Goal: Task Accomplishment & Management: Complete application form

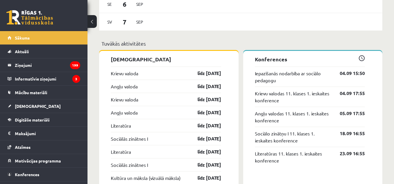
scroll to position [525, 0]
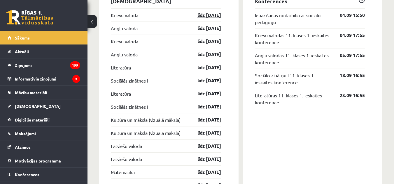
click at [197, 16] on link "līdz 15.09.25" at bounding box center [204, 15] width 34 height 7
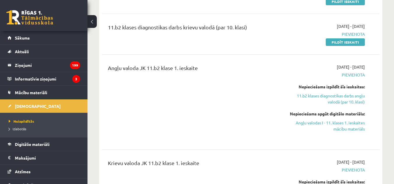
scroll to position [87, 0]
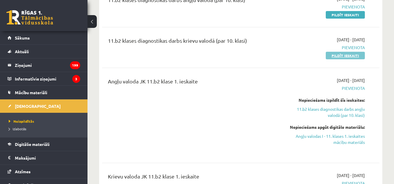
click at [335, 56] on link "Pildīt ieskaiti" at bounding box center [344, 56] width 39 height 8
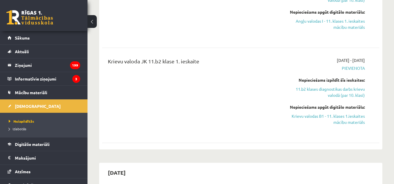
scroll to position [204, 0]
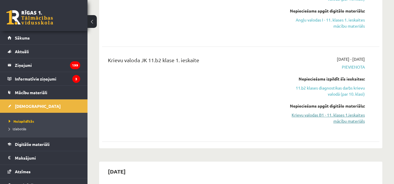
click at [325, 116] on link "Krievu valodas B1 - 11. klases 1.ieskaites mācību materiāls" at bounding box center [325, 118] width 80 height 12
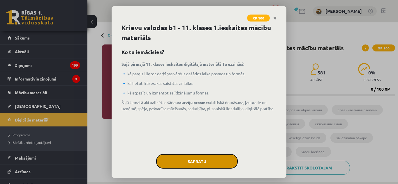
click at [212, 163] on button "Sapratu" at bounding box center [197, 161] width 82 height 15
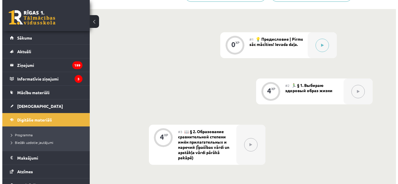
scroll to position [175, 0]
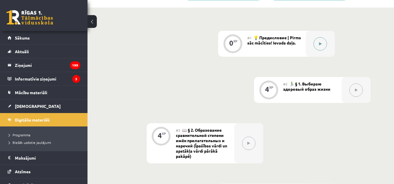
click at [316, 49] on button at bounding box center [319, 43] width 13 height 13
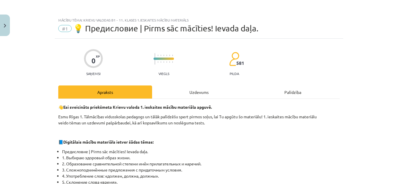
click at [189, 91] on div "Uzdevums" at bounding box center [199, 92] width 94 height 13
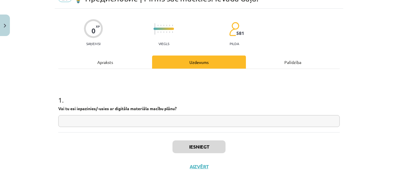
scroll to position [37, 0]
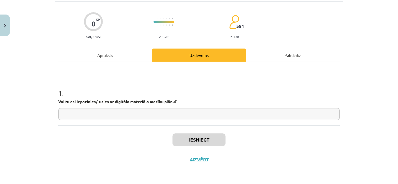
click at [136, 112] on input "text" at bounding box center [198, 114] width 281 height 12
type input "*"
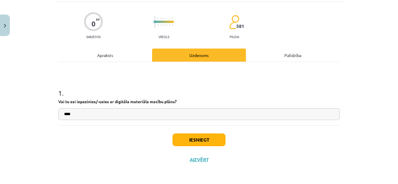
type input "****"
click at [200, 145] on button "Iesniegt" at bounding box center [199, 140] width 53 height 13
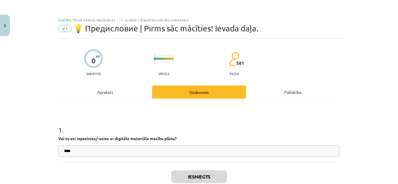
scroll to position [56, 0]
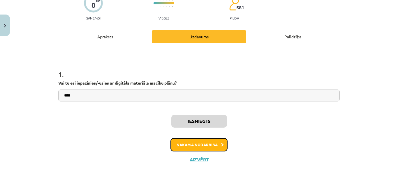
click at [198, 148] on button "Nākamā nodarbība" at bounding box center [198, 144] width 57 height 13
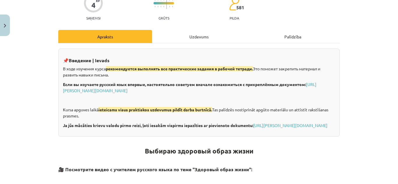
scroll to position [15, 0]
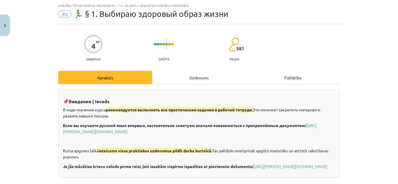
click at [189, 80] on div "Uzdevums" at bounding box center [199, 77] width 94 height 13
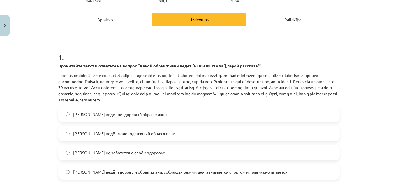
scroll to position [102, 0]
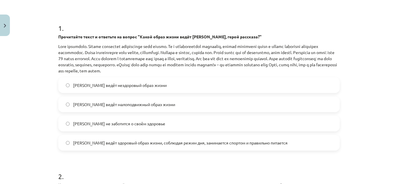
click at [156, 143] on span "Олег ведёт здоровый образ жизни, соблюдая режим дня, занимается спортом и прави…" at bounding box center [180, 143] width 214 height 6
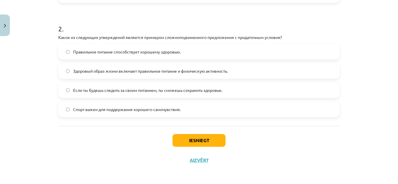
scroll to position [251, 0]
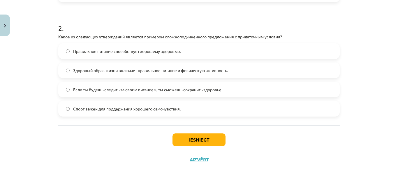
click at [135, 90] on span "Если ты будешь следить за своим питанием, ты сможешь сохранить здоровье." at bounding box center [147, 90] width 149 height 6
click at [198, 141] on button "Iesniegt" at bounding box center [199, 140] width 53 height 13
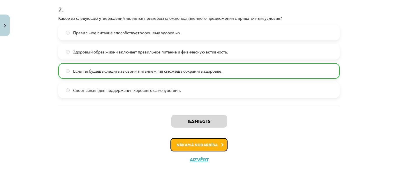
click at [184, 143] on button "Nākamā nodarbība" at bounding box center [198, 144] width 57 height 13
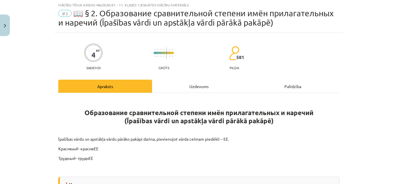
scroll to position [15, 0]
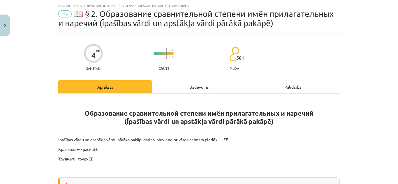
click at [197, 84] on div "Uzdevums" at bounding box center [199, 86] width 94 height 13
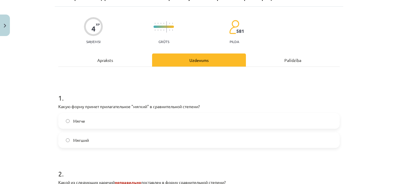
scroll to position [73, 0]
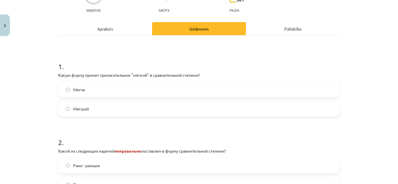
click at [139, 90] on label "Мягче" at bounding box center [199, 89] width 280 height 15
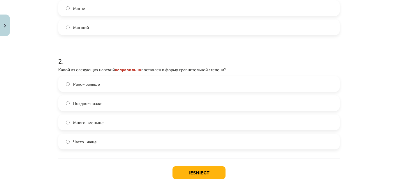
scroll to position [160, 0]
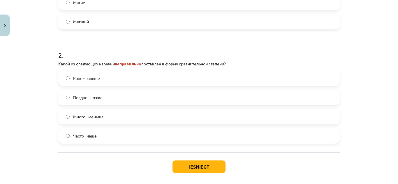
click at [85, 118] on span "Много - меньше" at bounding box center [88, 117] width 31 height 6
click at [180, 167] on button "Iesniegt" at bounding box center [199, 167] width 53 height 13
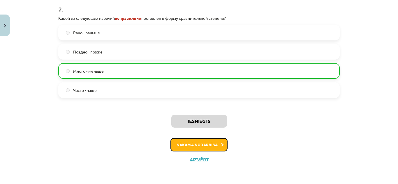
click at [193, 151] on button "Nākamā nodarbība" at bounding box center [198, 144] width 57 height 13
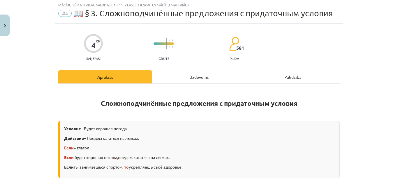
scroll to position [15, 0]
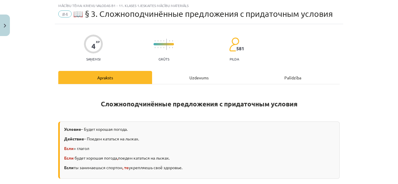
click at [188, 74] on div "Uzdevums" at bounding box center [199, 77] width 94 height 13
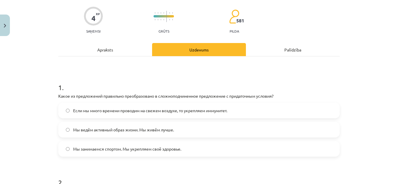
scroll to position [73, 0]
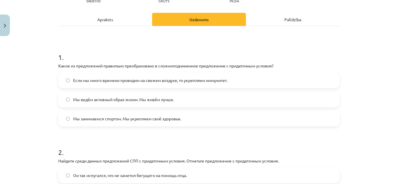
click at [104, 124] on label "Мы занимаемся спортом. Мы укрепляем своё здоровье." at bounding box center [199, 119] width 280 height 15
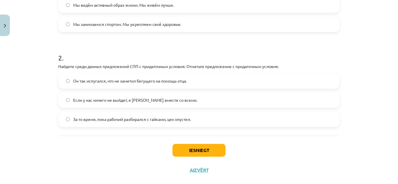
scroll to position [178, 0]
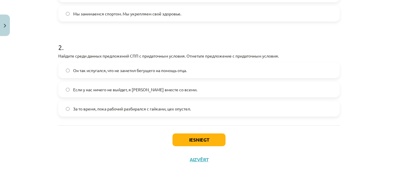
click at [118, 108] on span "За то время, пока рабочий разбирался с гайками, цех опустел." at bounding box center [132, 109] width 118 height 6
click at [186, 139] on button "Iesniegt" at bounding box center [199, 140] width 53 height 13
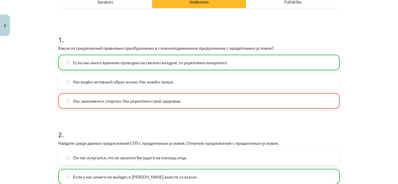
scroll to position [197, 0]
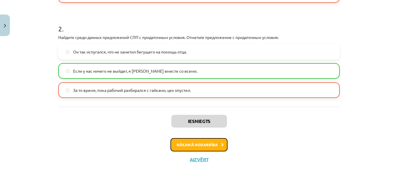
click at [186, 146] on button "Nākamā nodarbība" at bounding box center [198, 144] width 57 height 13
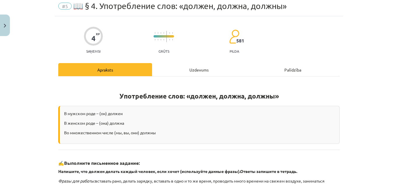
scroll to position [15, 0]
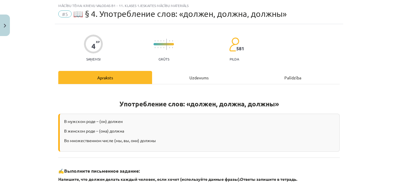
click at [193, 74] on div "Uzdevums" at bounding box center [199, 77] width 94 height 13
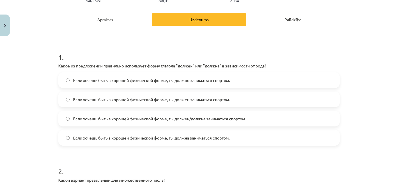
scroll to position [102, 0]
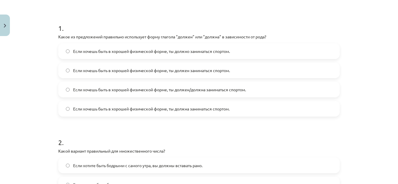
click at [180, 91] on span "Если хочешь быть в хорошей физической форме, ты должен/должна заниматься спорто…" at bounding box center [159, 90] width 173 height 6
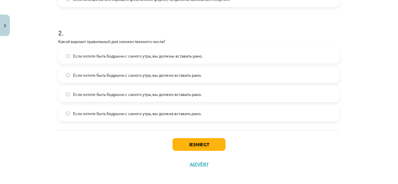
scroll to position [217, 0]
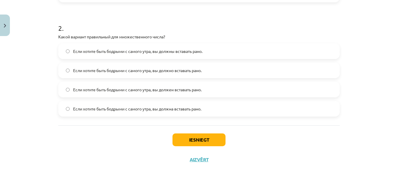
click at [226, 50] on label "Если хотите быть бодрыми с самого утра, вы должны вставать рано." at bounding box center [199, 51] width 280 height 15
click at [208, 138] on button "Iesniegt" at bounding box center [199, 140] width 53 height 13
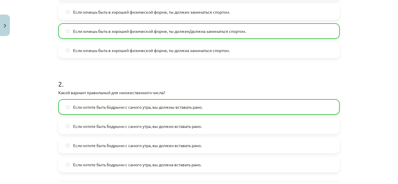
scroll to position [235, 0]
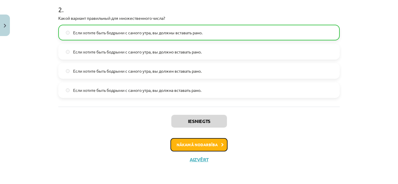
click at [207, 147] on button "Nākamā nodarbība" at bounding box center [198, 144] width 57 height 13
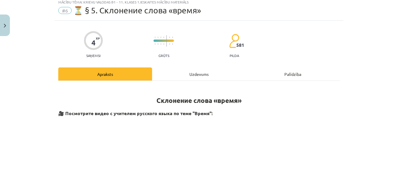
scroll to position [15, 0]
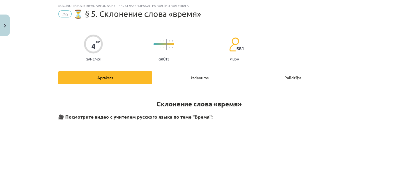
click at [202, 77] on div "Uzdevums" at bounding box center [199, 77] width 94 height 13
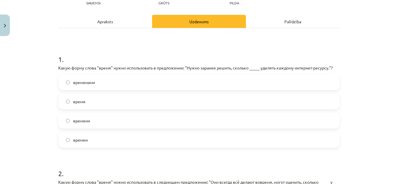
scroll to position [73, 0]
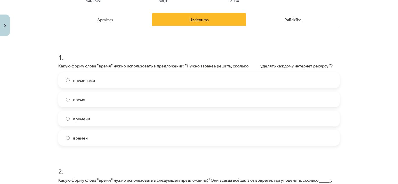
click at [90, 118] on label "времени" at bounding box center [199, 119] width 280 height 15
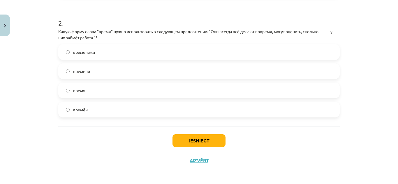
scroll to position [223, 0]
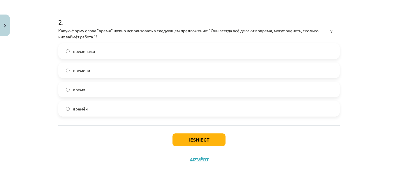
click at [99, 71] on label "времени" at bounding box center [199, 70] width 280 height 15
click at [96, 83] on label "время" at bounding box center [199, 89] width 280 height 15
click at [219, 138] on button "Iesniegt" at bounding box center [199, 140] width 53 height 13
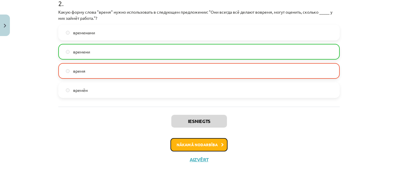
click at [200, 144] on button "Nākamā nodarbība" at bounding box center [198, 144] width 57 height 13
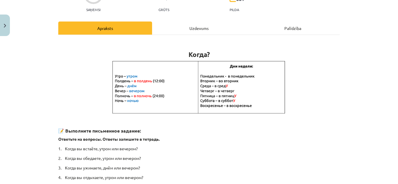
scroll to position [15, 0]
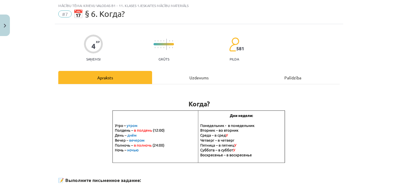
click at [196, 80] on div "Uzdevums" at bounding box center [199, 77] width 94 height 13
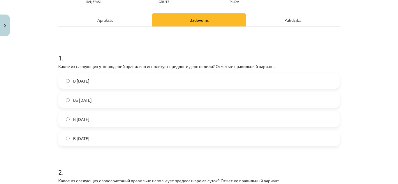
scroll to position [73, 0]
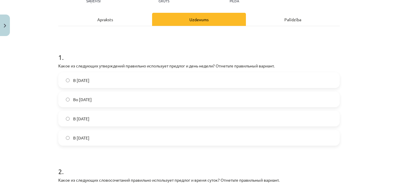
click at [133, 99] on label "Во вторник" at bounding box center [199, 99] width 280 height 15
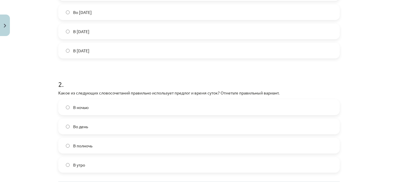
scroll to position [189, 0]
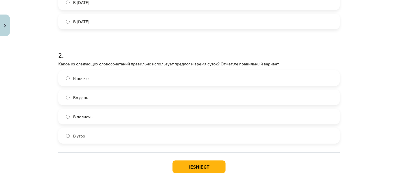
click at [105, 115] on label "В полночь" at bounding box center [199, 117] width 280 height 15
click at [187, 168] on button "Iesniegt" at bounding box center [199, 167] width 53 height 13
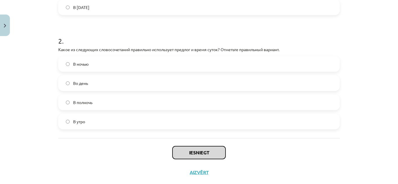
scroll to position [217, 0]
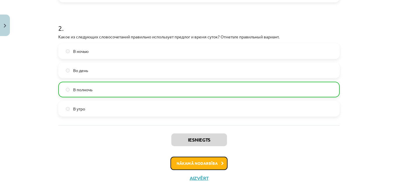
click at [196, 164] on button "Nākamā nodarbība" at bounding box center [198, 163] width 57 height 13
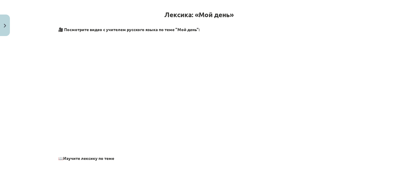
scroll to position [15, 0]
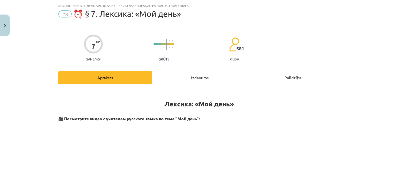
click at [198, 78] on div "Uzdevums" at bounding box center [199, 77] width 94 height 13
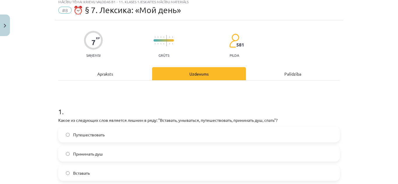
scroll to position [106, 0]
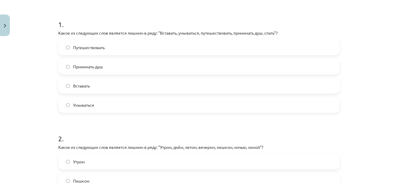
click at [115, 47] on label "Путешествовать" at bounding box center [199, 47] width 280 height 15
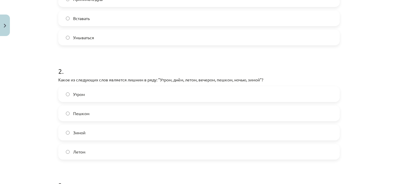
scroll to position [193, 0]
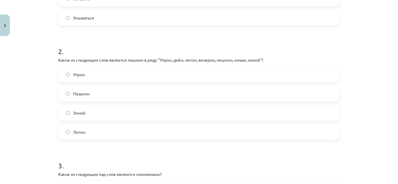
click at [83, 94] on span "Пешком" at bounding box center [81, 94] width 16 height 6
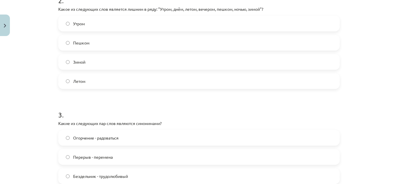
scroll to position [339, 0]
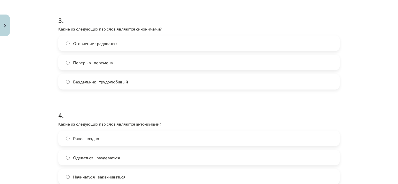
click at [79, 67] on label "Перерыв - перемена" at bounding box center [199, 62] width 280 height 15
click at [98, 47] on label "Огорчение - радоваться" at bounding box center [199, 43] width 280 height 15
click at [88, 76] on label "Бездельник - трудолюбивый" at bounding box center [199, 82] width 280 height 15
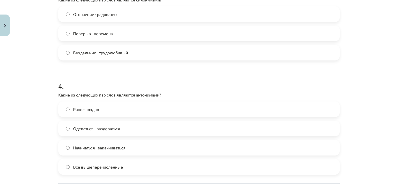
click at [94, 31] on span "Перерыв - перемена" at bounding box center [93, 34] width 40 height 6
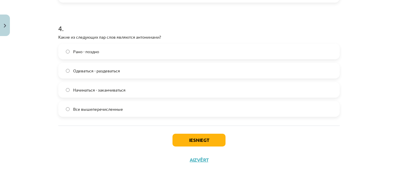
scroll to position [426, 0]
click at [105, 106] on span "Все вышеперечисленные" at bounding box center [98, 109] width 50 height 6
click at [195, 139] on button "Iesniegt" at bounding box center [199, 140] width 53 height 13
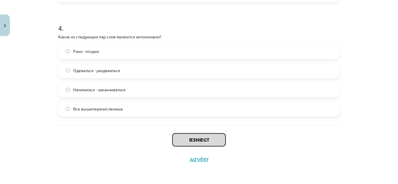
click at [189, 145] on button "Iesniegt" at bounding box center [199, 140] width 53 height 13
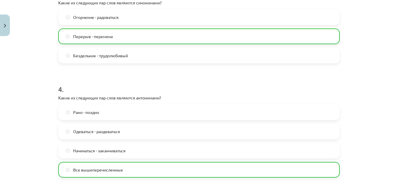
scroll to position [445, 0]
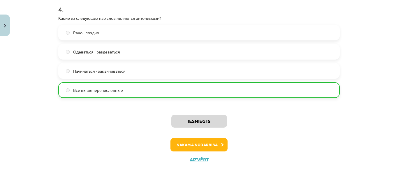
drag, startPoint x: 163, startPoint y: 129, endPoint x: 156, endPoint y: 138, distance: 11.4
click at [152, 141] on div "Nākamā nodarbība" at bounding box center [199, 144] width 274 height 13
click at [181, 143] on button "Nākamā nodarbība" at bounding box center [198, 144] width 57 height 13
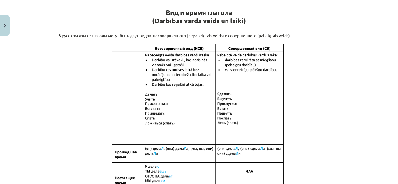
scroll to position [15, 0]
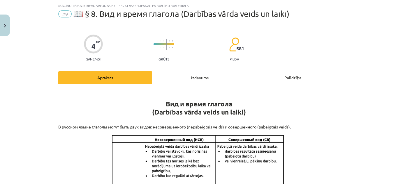
click at [196, 77] on div "Uzdevums" at bounding box center [199, 77] width 94 height 13
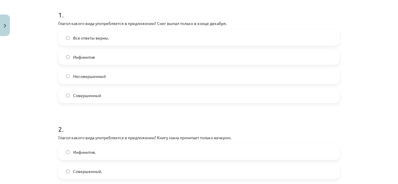
scroll to position [102, 0]
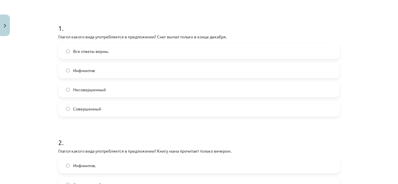
click at [109, 109] on label "Совершенный" at bounding box center [199, 109] width 280 height 15
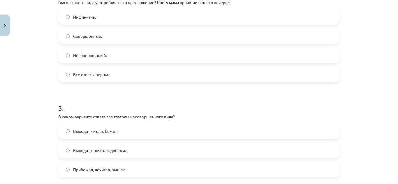
scroll to position [219, 0]
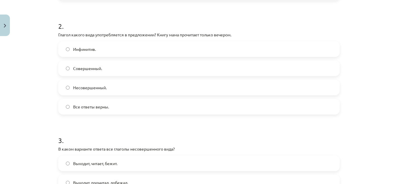
click at [94, 67] on span "Совершенный." at bounding box center [87, 69] width 29 height 6
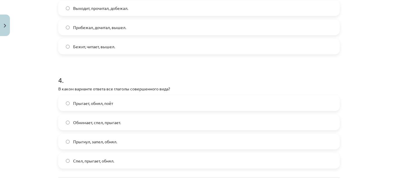
scroll to position [335, 0]
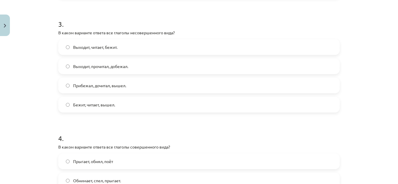
click at [114, 66] on span "Выходит, прочитал, добежал." at bounding box center [100, 67] width 55 height 6
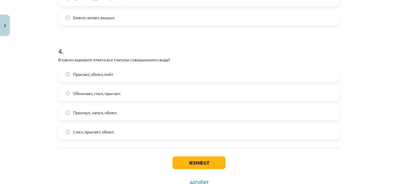
click at [126, 73] on label "Прыгает, обнял, поёт" at bounding box center [199, 74] width 280 height 15
click at [127, 112] on label "Прыгнул, запел, обнял." at bounding box center [199, 112] width 280 height 15
click at [199, 164] on button "Iesniegt" at bounding box center [199, 163] width 53 height 13
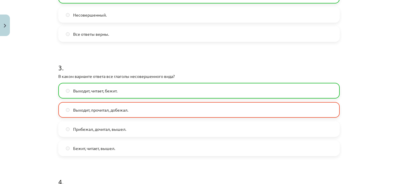
scroll to position [464, 0]
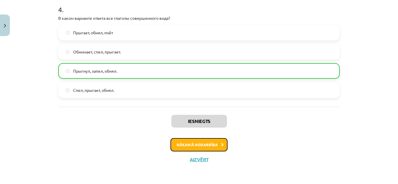
click at [199, 145] on button "Nākamā nodarbība" at bounding box center [198, 144] width 57 height 13
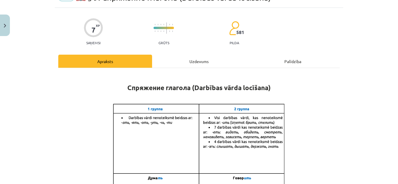
scroll to position [15, 0]
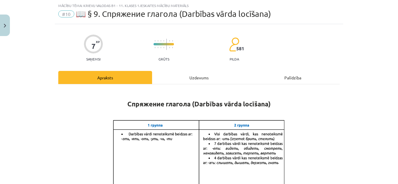
click at [205, 80] on div "Uzdevums" at bounding box center [199, 77] width 94 height 13
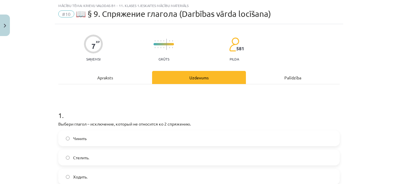
click at [191, 105] on h1 "1 ." at bounding box center [198, 110] width 281 height 18
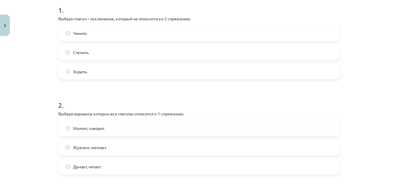
scroll to position [102, 0]
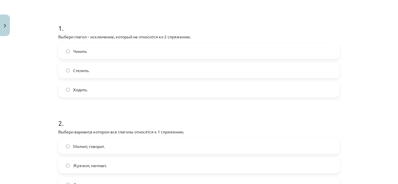
click at [94, 73] on label "Стелить." at bounding box center [199, 70] width 280 height 15
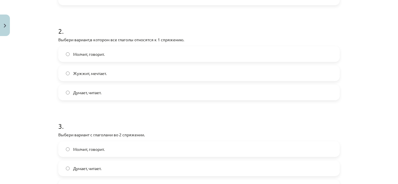
scroll to position [189, 0]
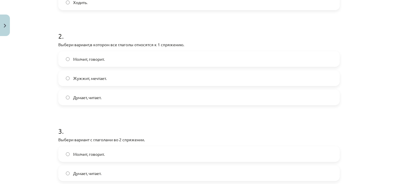
click at [107, 65] on label "Молчит, говорит." at bounding box center [199, 59] width 280 height 15
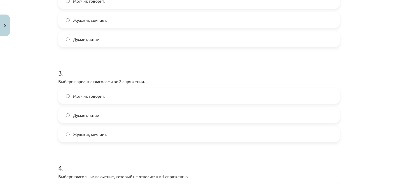
scroll to position [219, 0]
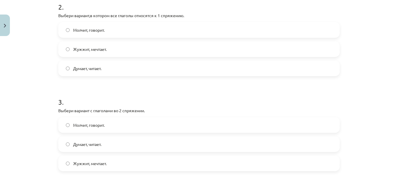
click at [102, 144] on label "Думает, читает." at bounding box center [199, 144] width 280 height 15
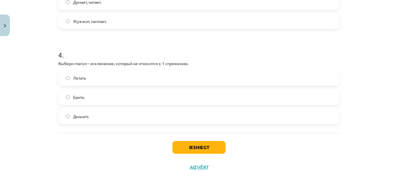
scroll to position [369, 0]
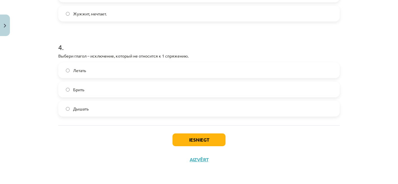
click at [103, 64] on div "4 . Выбери глагол – исключение, который не относится к 1 спряжению. Летать Брит…" at bounding box center [198, 75] width 281 height 84
click at [108, 74] on label "Летать" at bounding box center [199, 70] width 280 height 15
click at [185, 146] on button "Iesniegt" at bounding box center [199, 140] width 53 height 13
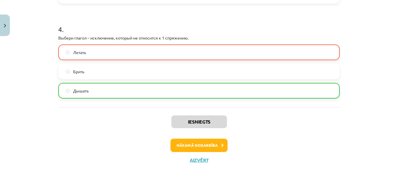
scroll to position [387, 0]
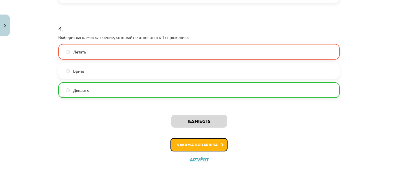
click at [184, 144] on button "Nākamā nodarbība" at bounding box center [198, 144] width 57 height 13
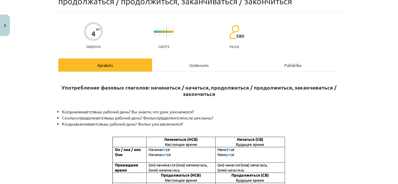
scroll to position [15, 0]
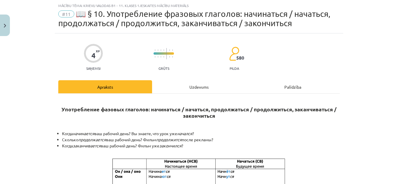
click at [191, 83] on div "Uzdevums" at bounding box center [199, 86] width 94 height 13
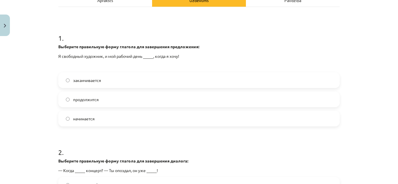
scroll to position [102, 0]
click at [108, 80] on label "заканчивается" at bounding box center [199, 80] width 280 height 15
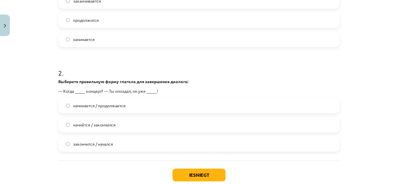
scroll to position [189, 0]
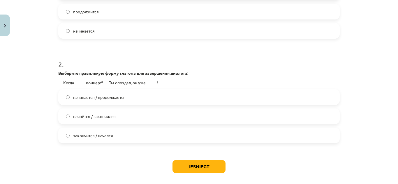
click at [109, 118] on span "начнётся / закончился" at bounding box center [94, 117] width 43 height 6
click at [198, 167] on button "Iesniegt" at bounding box center [199, 167] width 53 height 13
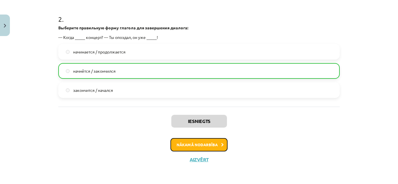
click at [208, 143] on button "Nākamā nodarbība" at bounding box center [198, 144] width 57 height 13
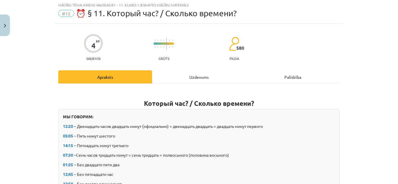
scroll to position [15, 0]
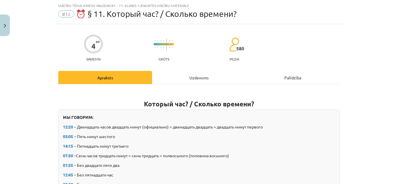
click at [194, 84] on hr at bounding box center [198, 84] width 281 height 0
click at [196, 75] on div "Uzdevums" at bounding box center [199, 77] width 94 height 13
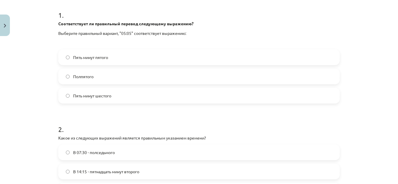
scroll to position [102, 0]
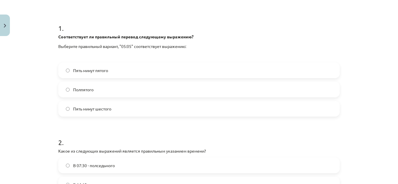
click at [145, 69] on label "Пять минут пятого" at bounding box center [199, 70] width 280 height 15
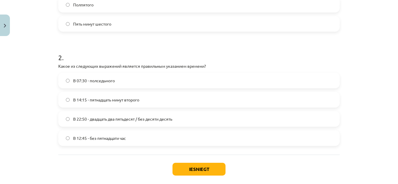
scroll to position [217, 0]
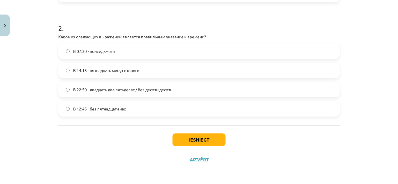
click at [155, 87] on span "В 22:50 - двадцать два пятьдесят / без десяти десять" at bounding box center [122, 90] width 99 height 6
click at [171, 93] on label "В 22:50 - двадцать два пятьдесят / без десяти десять" at bounding box center [199, 89] width 280 height 15
click at [166, 71] on label "В 14:15 - пятнадцать минут второго" at bounding box center [199, 70] width 280 height 15
click at [161, 46] on label "В 07:30 - полседьмого" at bounding box center [199, 51] width 280 height 15
click at [185, 142] on button "Iesniegt" at bounding box center [199, 140] width 53 height 13
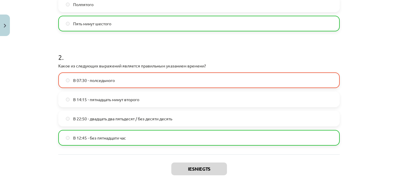
scroll to position [235, 0]
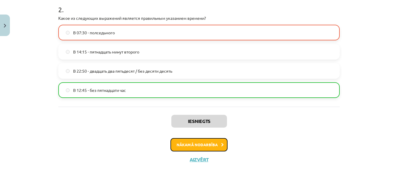
click at [181, 148] on button "Nākamā nodarbība" at bounding box center [198, 144] width 57 height 13
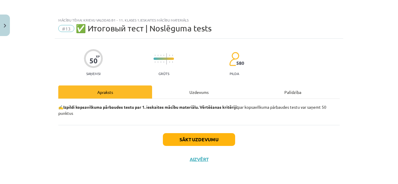
scroll to position [0, 0]
drag, startPoint x: 192, startPoint y: 87, endPoint x: 192, endPoint y: 91, distance: 4.4
click at [192, 91] on div "Uzdevums" at bounding box center [199, 92] width 94 height 13
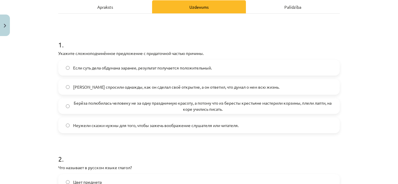
scroll to position [117, 0]
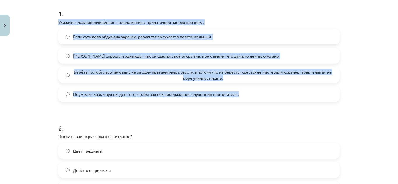
drag, startPoint x: 50, startPoint y: 20, endPoint x: 242, endPoint y: 102, distance: 209.3
click at [242, 102] on div "Mācību tēma: Krievu valodas b1 - 11. klases 1.ieskaites mācību materiāls #13 ✅ …" at bounding box center [199, 92] width 398 height 184
copy div "Укажите сложноподчинённое предложение с придаточной частью причины. Если суть д…"
click at [74, 73] on span "Берёза полюбилась человеку не за одну праздничную красоту, а потому что из бере…" at bounding box center [202, 75] width 259 height 12
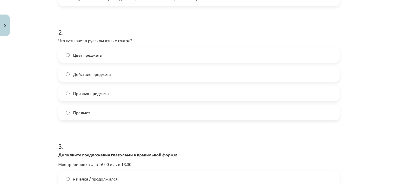
scroll to position [204, 0]
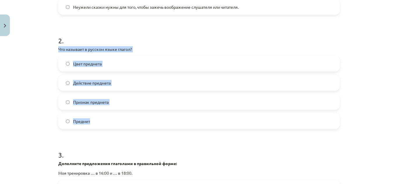
drag, startPoint x: 55, startPoint y: 48, endPoint x: 145, endPoint y: 124, distance: 117.5
copy div "Что называет в русском языке глагол? Цвет предмета Действие предмета Признак пр…"
click at [118, 81] on label "Действие предмета" at bounding box center [199, 83] width 280 height 15
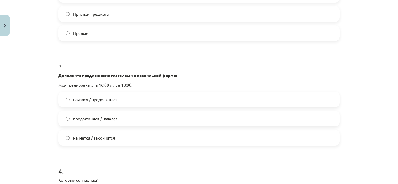
scroll to position [321, 0]
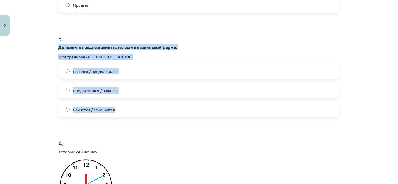
drag, startPoint x: 56, startPoint y: 47, endPoint x: 135, endPoint y: 115, distance: 104.6
copy div "Дополните предложения глаголами в правильной форме: Моя тренировка … в 16:00 и …"
click at [94, 108] on span "начнется / закончится" at bounding box center [94, 110] width 42 height 6
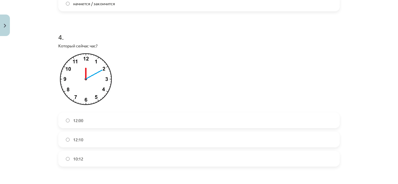
scroll to position [437, 0]
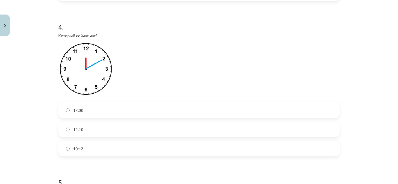
click at [87, 133] on label "12:10" at bounding box center [199, 129] width 280 height 15
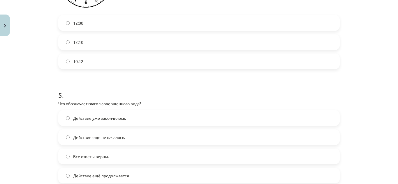
scroll to position [583, 0]
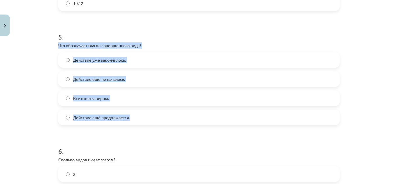
drag, startPoint x: 54, startPoint y: 44, endPoint x: 147, endPoint y: 124, distance: 122.7
click at [147, 124] on div "50 XP Saņemsi Grūts 580 pilda Apraksts Uzdevums Palīdzība 1 . Укажите сложнопод…" at bounding box center [199, 114] width 288 height 1317
copy div "Что обозначает глагол совершенного вида? Действие уже закончилось. Действие ещё…"
click at [101, 80] on span "Действие ещё не началось." at bounding box center [99, 79] width 52 height 6
click at [105, 55] on label "Действие уже закончилось." at bounding box center [199, 60] width 280 height 15
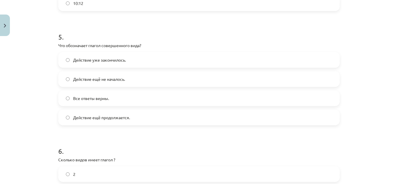
click at [38, 127] on div "Mācību tēma: Krievu valodas b1 - 11. klases 1.ieskaites mācību materiāls #13 ✅ …" at bounding box center [199, 92] width 398 height 184
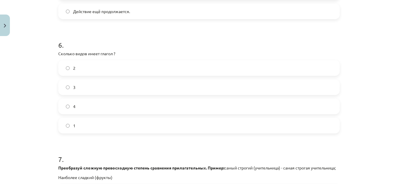
scroll to position [699, 0]
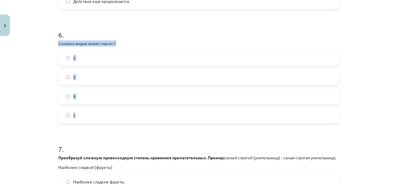
drag, startPoint x: 49, startPoint y: 45, endPoint x: 125, endPoint y: 115, distance: 103.7
click at [125, 115] on div "Mācību tēma: Krievu valodas b1 - 11. klases 1.ieskaites mācību materiāls #13 ✅ …" at bounding box center [199, 92] width 398 height 184
click at [87, 80] on label "3" at bounding box center [199, 77] width 280 height 15
drag, startPoint x: 53, startPoint y: 43, endPoint x: 135, endPoint y: 109, distance: 105.1
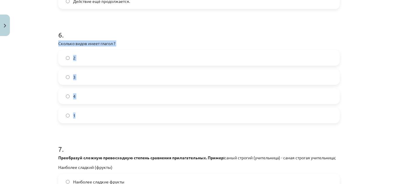
copy div "Сколько видов имеет глагол ? 2 3 4 1"
click at [85, 58] on label "2" at bounding box center [199, 58] width 280 height 15
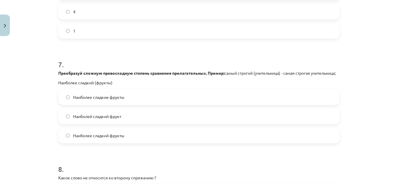
scroll to position [816, 0]
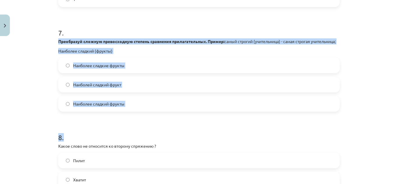
drag, startPoint x: 50, startPoint y: 38, endPoint x: 159, endPoint y: 118, distance: 134.9
click at [159, 118] on div "Mācību tēma: Krievu valodas b1 - 11. klases 1.ieskaites mācību materiāls #13 ✅ …" at bounding box center [199, 92] width 398 height 184
click at [52, 55] on div "Mācību tēma: Krievu valodas b1 - 11. klases 1.ieskaites mācību materiāls #13 ✅ …" at bounding box center [199, 92] width 398 height 184
click at [52, 37] on div "Mācību tēma: Krievu valodas b1 - 11. klases 1.ieskaites mācību materiāls #13 ✅ …" at bounding box center [199, 92] width 398 height 184
drag, startPoint x: 53, startPoint y: 41, endPoint x: 126, endPoint y: 112, distance: 102.2
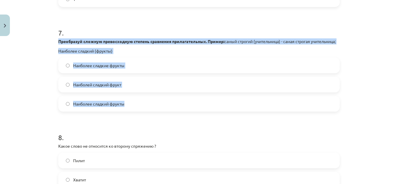
copy div "Преобразуй сложную превосходную степень сравнения прилагательных. Пример: самый…"
click at [163, 45] on p "Преобразуй сложную превосходную степень сравнения прилагательных. Пример: самый…" at bounding box center [198, 41] width 281 height 6
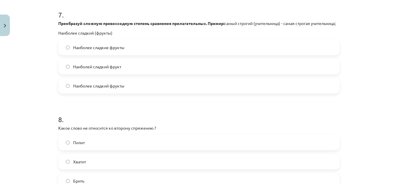
scroll to position [932, 0]
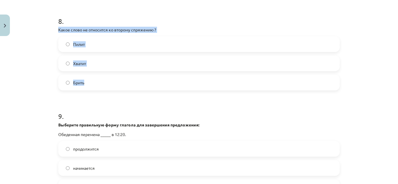
drag, startPoint x: 56, startPoint y: 38, endPoint x: 113, endPoint y: 89, distance: 76.6
copy div "Какое слово не относится ко второму спряжению ? Пилит Хватит Брить"
click at [94, 69] on label "Хватит" at bounding box center [199, 63] width 280 height 15
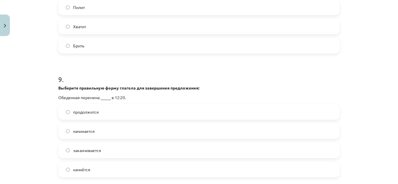
scroll to position [1020, 0]
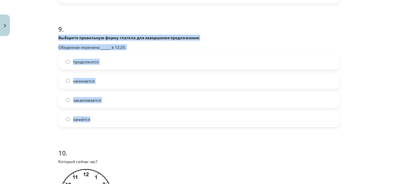
drag, startPoint x: 54, startPoint y: 41, endPoint x: 152, endPoint y: 129, distance: 132.1
click at [100, 108] on label "заканчивается" at bounding box center [199, 100] width 280 height 15
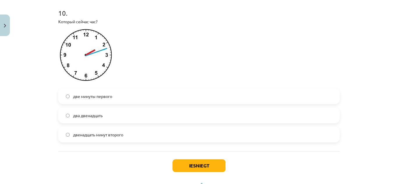
scroll to position [1192, 0]
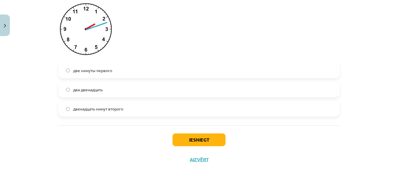
click at [106, 111] on span "двенадцать минут второго" at bounding box center [98, 109] width 50 height 6
click at [203, 141] on button "Iesniegt" at bounding box center [199, 140] width 53 height 13
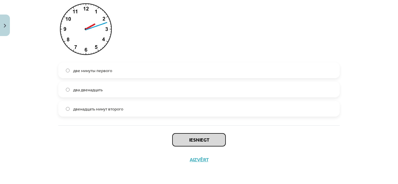
click at [190, 137] on button "Iesniegt" at bounding box center [199, 140] width 53 height 13
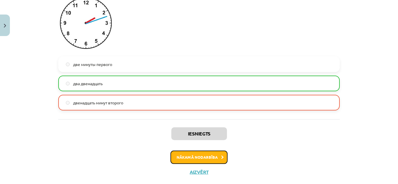
click at [185, 160] on button "Nākamā nodarbība" at bounding box center [198, 157] width 57 height 13
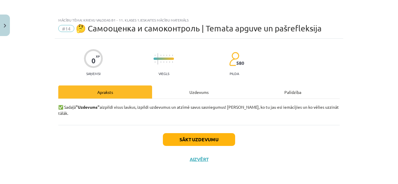
scroll to position [0, 0]
click at [196, 89] on div "Uzdevums" at bounding box center [199, 92] width 94 height 13
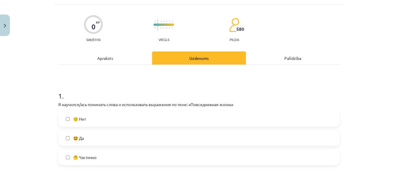
scroll to position [58, 0]
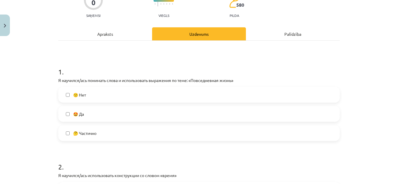
click at [95, 115] on label "🤩 Да" at bounding box center [199, 114] width 280 height 15
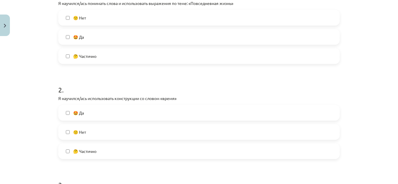
scroll to position [146, 0]
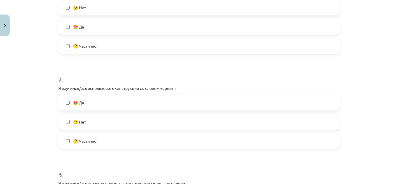
click at [90, 96] on div "2 . Я научился/ась использовать конструкции со словом «время» 🤩 Да 🙁 Нет 🤔 Част…" at bounding box center [198, 108] width 281 height 84
click at [79, 147] on label "🤔 Частично" at bounding box center [199, 141] width 280 height 15
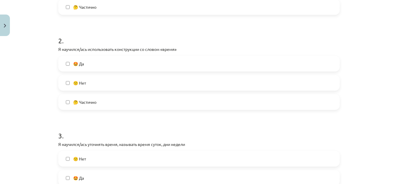
scroll to position [262, 0]
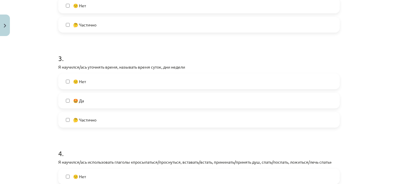
click at [92, 99] on label "🤩 Да" at bounding box center [199, 101] width 280 height 15
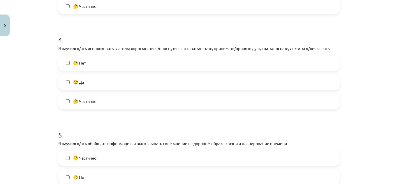
scroll to position [379, 0]
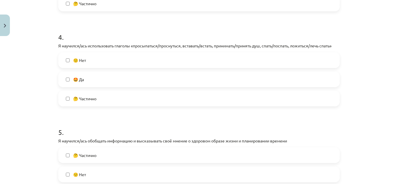
click at [88, 84] on label "🤩 Да" at bounding box center [199, 79] width 280 height 15
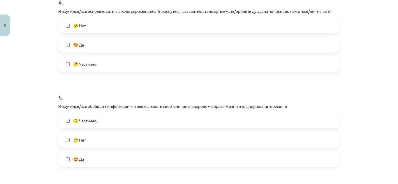
scroll to position [466, 0]
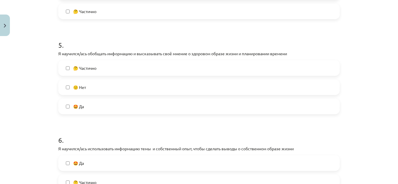
click at [84, 108] on label "🤩 Да" at bounding box center [199, 106] width 280 height 15
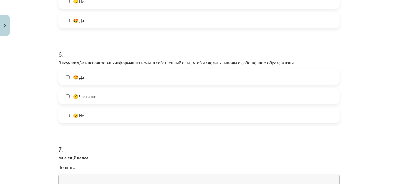
scroll to position [554, 0]
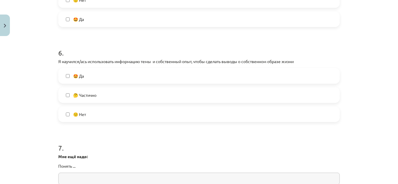
click at [81, 74] on span "🤩 Да" at bounding box center [78, 76] width 11 height 6
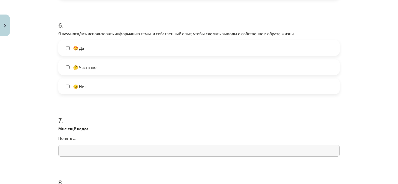
scroll to position [641, 0]
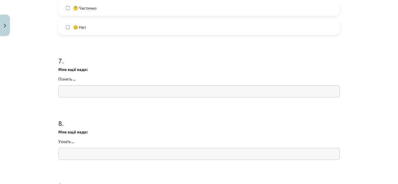
click at [73, 92] on input "text" at bounding box center [198, 92] width 281 height 12
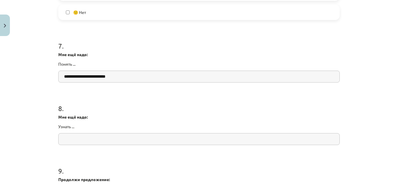
scroll to position [670, 0]
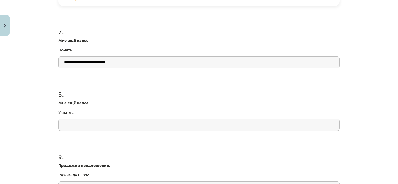
type input "**********"
click at [143, 122] on input "text" at bounding box center [198, 125] width 281 height 12
type input "*"
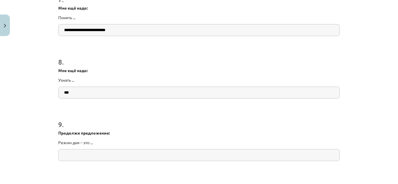
scroll to position [758, 0]
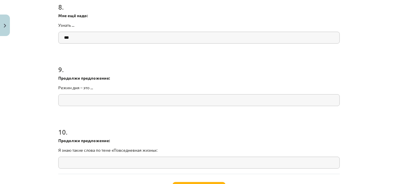
type input "***"
click at [112, 100] on input "text" at bounding box center [198, 100] width 281 height 12
drag, startPoint x: 56, startPoint y: 79, endPoint x: 100, endPoint y: 92, distance: 45.6
click at [100, 92] on div "Mācību tēma: Krievu valodas b1 - 11. klases 1.ieskaites mācību materiāls #14 🤔 …" at bounding box center [199, 92] width 398 height 184
copy p
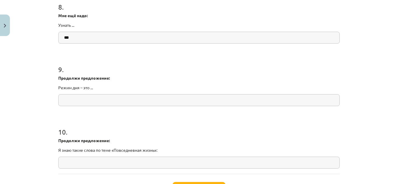
click at [90, 105] on input "text" at bounding box center [198, 100] width 281 height 12
paste input "**********"
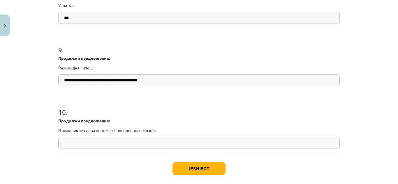
scroll to position [787, 0]
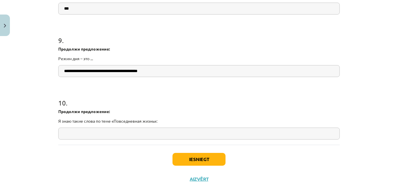
type input "**********"
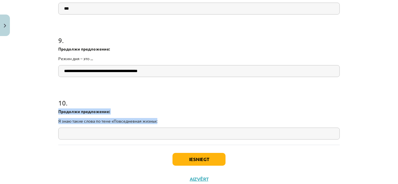
drag, startPoint x: 57, startPoint y: 112, endPoint x: 156, endPoint y: 122, distance: 99.6
click at [157, 122] on div "Продолжи предложение: Я знаю такие слова по теме «Повседневная жизнь»:" at bounding box center [198, 117] width 281 height 16
copy div "Продолжи предложение: Я знаю такие слова по теме «Повседневная жизнь»:"
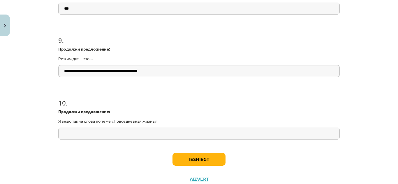
click at [81, 134] on input "text" at bounding box center [198, 134] width 281 height 12
paste input "**********"
type input "**********"
click at [205, 160] on button "Iesniegt" at bounding box center [199, 159] width 53 height 13
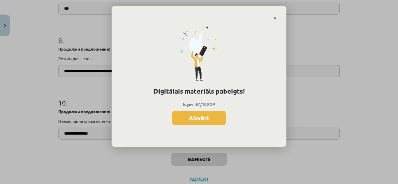
scroll to position [175, 0]
click at [194, 115] on button "Aizvērt" at bounding box center [199, 118] width 54 height 15
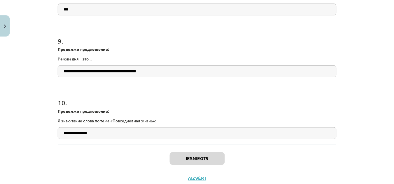
scroll to position [806, 0]
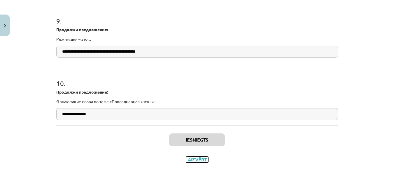
click at [193, 161] on button "Aizvērt" at bounding box center [197, 160] width 22 height 6
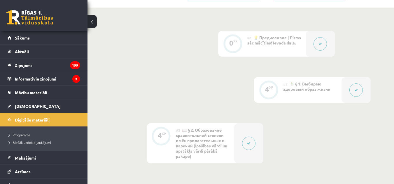
click at [69, 123] on link "Digitālie materiāli" at bounding box center [44, 119] width 73 height 13
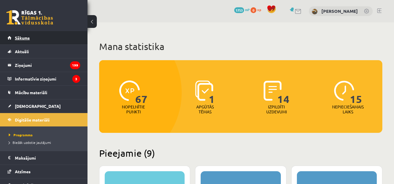
click at [58, 35] on link "Sākums" at bounding box center [44, 37] width 73 height 13
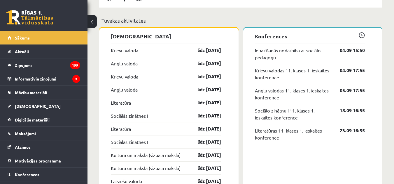
scroll to position [525, 0]
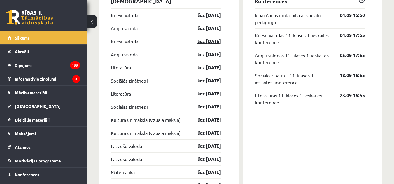
click at [203, 42] on link "līdz 15.09.25" at bounding box center [204, 41] width 34 height 7
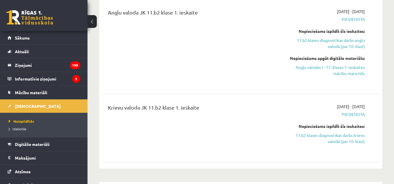
scroll to position [175, 0]
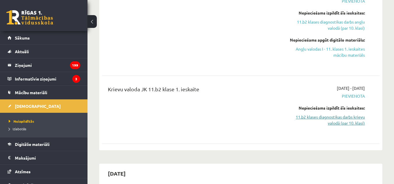
click at [332, 116] on link "11.b2 klases diagnostikas darbs krievu valodā (par 10. klasi)" at bounding box center [325, 120] width 80 height 12
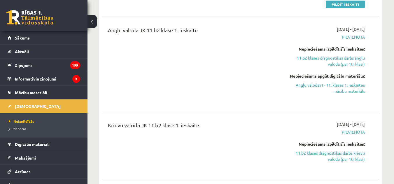
scroll to position [147, 0]
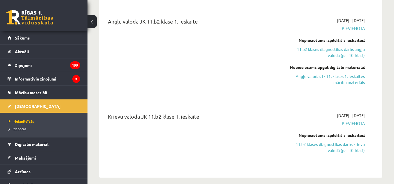
click at [358, 124] on span "Pievienota" at bounding box center [325, 124] width 80 height 6
click at [335, 149] on link "11.b2 klases diagnostikas darbs krievu valodā (par 10. klasi)" at bounding box center [325, 148] width 80 height 12
click at [354, 81] on link "Angļu valodas I - 11. klases 1. ieskaites mācību materiāls" at bounding box center [325, 79] width 80 height 12
click at [358, 122] on span "Pievienota" at bounding box center [325, 124] width 80 height 6
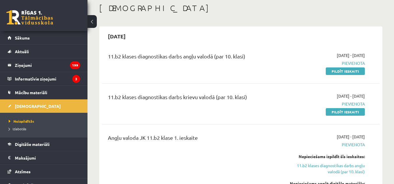
scroll to position [0, 0]
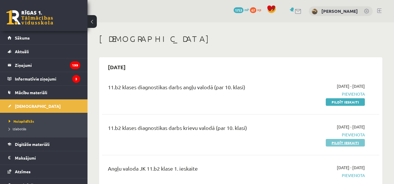
click at [343, 143] on link "Pildīt ieskaiti" at bounding box center [344, 143] width 39 height 8
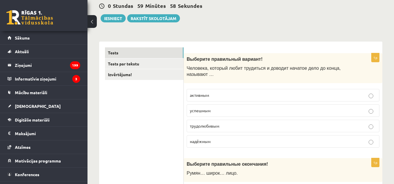
scroll to position [58, 0]
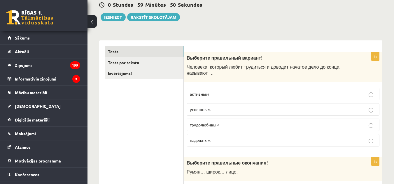
click at [215, 125] on span "трудолюбивым" at bounding box center [204, 124] width 29 height 5
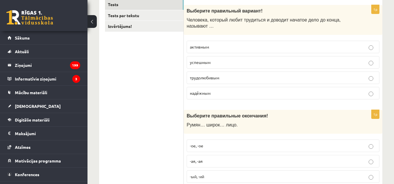
scroll to position [175, 0]
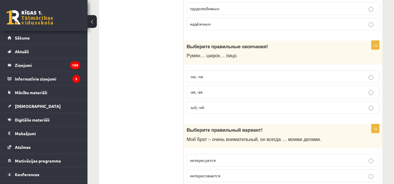
click at [202, 78] on span "-ое, -ое" at bounding box center [196, 76] width 13 height 5
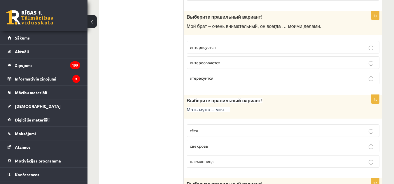
scroll to position [291, 0]
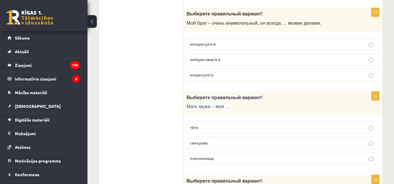
click at [230, 43] on p "интересуется" at bounding box center [283, 44] width 186 height 6
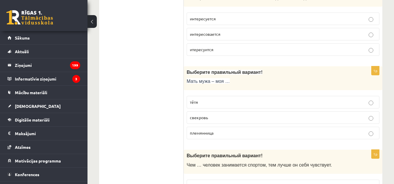
scroll to position [350, 0]
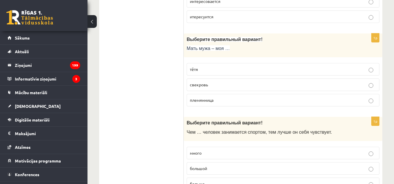
click at [218, 83] on p "свекровь" at bounding box center [283, 85] width 186 height 6
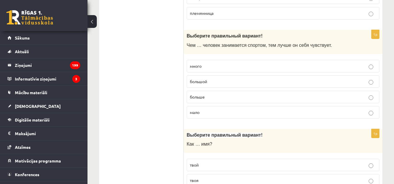
scroll to position [437, 0]
click at [205, 98] on p "больше" at bounding box center [283, 97] width 186 height 6
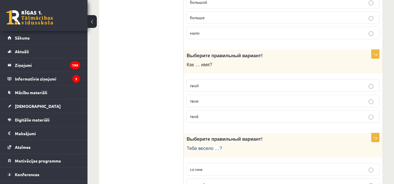
scroll to position [525, 0]
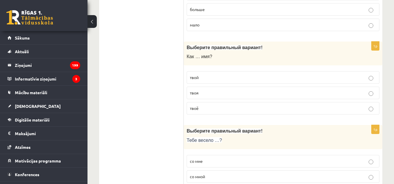
click at [199, 108] on p "твоё" at bounding box center [283, 108] width 186 height 6
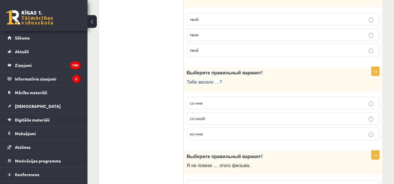
scroll to position [612, 0]
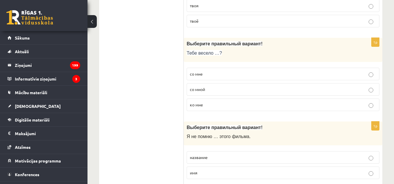
click at [200, 95] on label "со мной" at bounding box center [282, 89] width 193 height 13
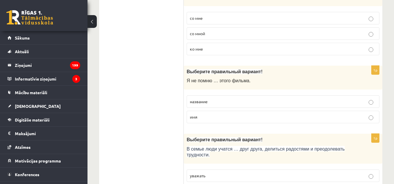
scroll to position [670, 0]
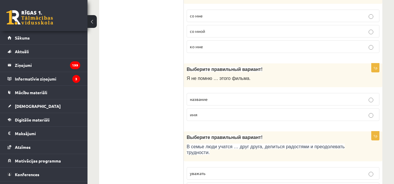
click at [228, 101] on p "название" at bounding box center [283, 99] width 186 height 6
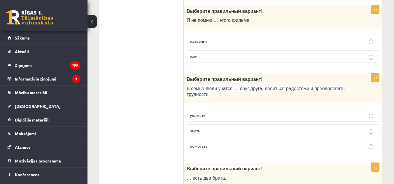
scroll to position [758, 0]
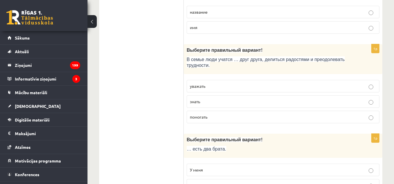
click at [225, 83] on label "уважать" at bounding box center [282, 86] width 193 height 13
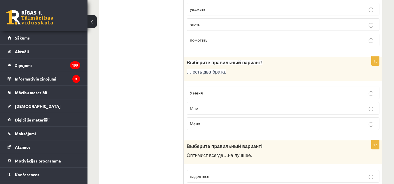
scroll to position [845, 0]
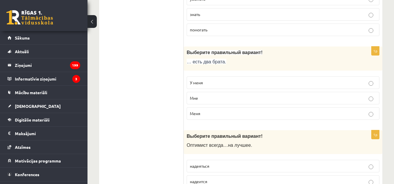
click at [219, 84] on p "У меня" at bounding box center [283, 83] width 186 height 6
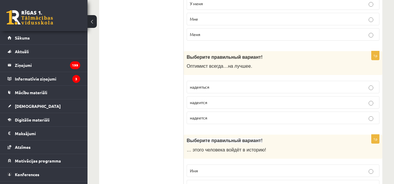
scroll to position [932, 0]
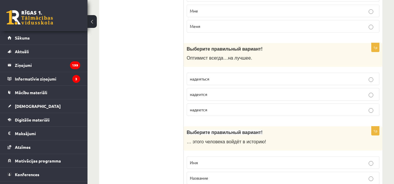
click at [213, 110] on p "надеется" at bounding box center [283, 110] width 186 height 6
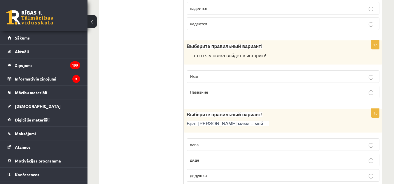
scroll to position [1020, 0]
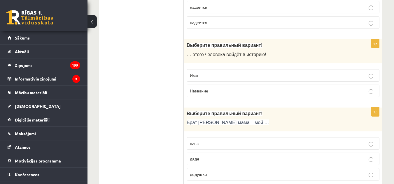
click at [209, 75] on p "Имя" at bounding box center [283, 76] width 186 height 6
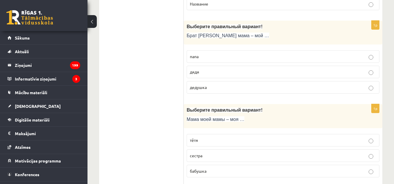
scroll to position [1107, 0]
click at [203, 77] on label "дядя" at bounding box center [282, 72] width 193 height 13
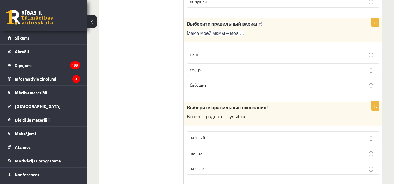
scroll to position [1195, 0]
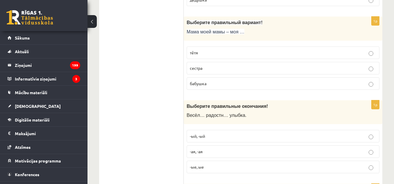
click at [202, 91] on fieldset "тётя сестра бабушка" at bounding box center [282, 68] width 193 height 48
click at [204, 82] on span "бабушка" at bounding box center [198, 83] width 17 height 5
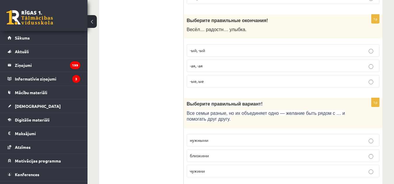
scroll to position [1282, 0]
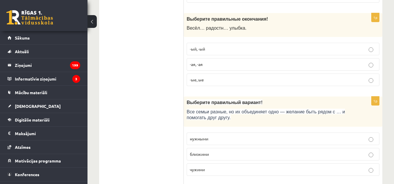
click at [205, 64] on p "-ая, -ая" at bounding box center [283, 64] width 186 height 6
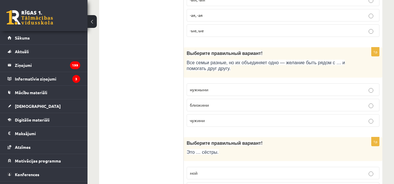
scroll to position [1340, 0]
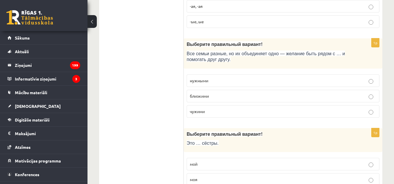
click at [247, 91] on label "близкими" at bounding box center [282, 96] width 193 height 13
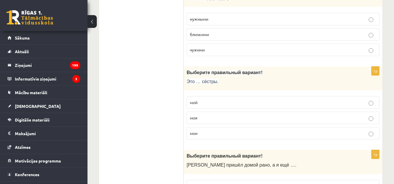
scroll to position [1428, 0]
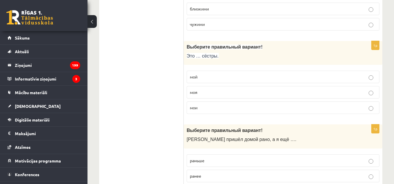
click at [216, 107] on p "мои" at bounding box center [283, 108] width 186 height 6
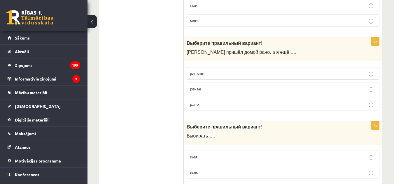
click at [209, 76] on p "раньше" at bounding box center [283, 74] width 186 height 6
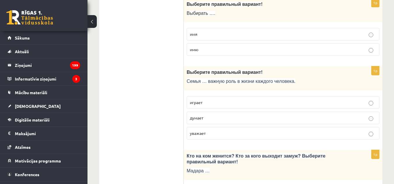
scroll to position [1603, 0]
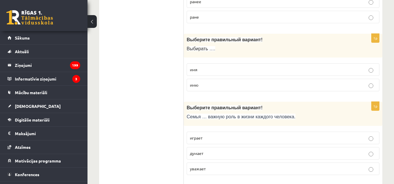
click at [231, 70] on p "имя" at bounding box center [283, 70] width 186 height 6
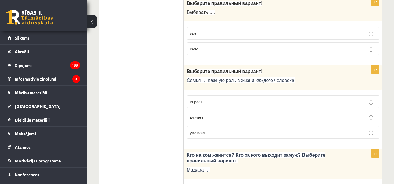
scroll to position [1690, 0]
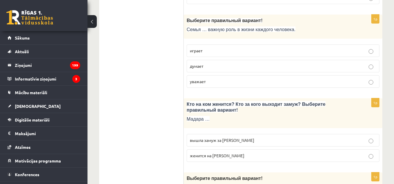
click at [229, 50] on p "играет" at bounding box center [283, 51] width 186 height 6
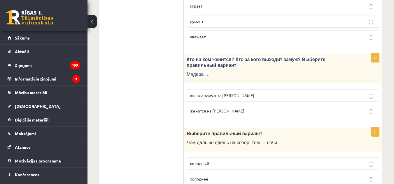
scroll to position [1777, 0]
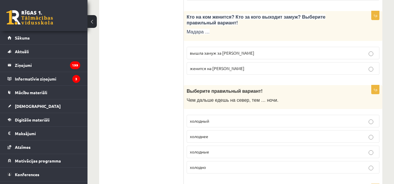
click at [237, 53] on p "вышла замуж за Марка" at bounding box center [283, 53] width 186 height 6
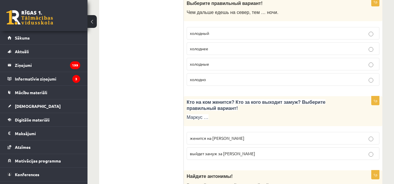
scroll to position [1831, 0]
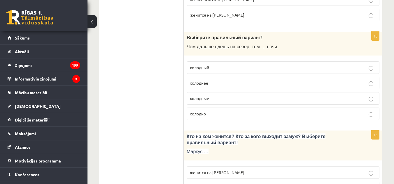
click at [226, 84] on p "холоднее" at bounding box center [283, 83] width 186 height 6
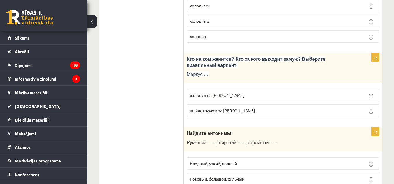
scroll to position [1919, 0]
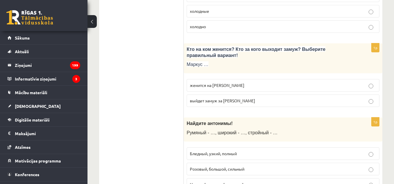
click at [224, 86] on span "женится на Агнии" at bounding box center [217, 85] width 54 height 5
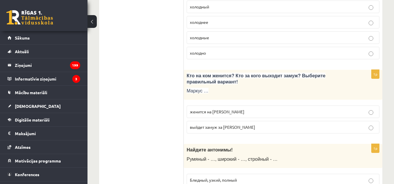
scroll to position [1948, 0]
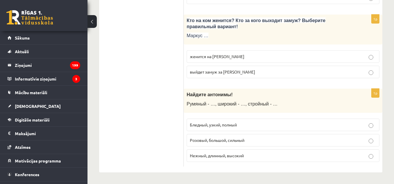
click at [238, 124] on p "Бледный, узкий, полный" at bounding box center [283, 125] width 186 height 6
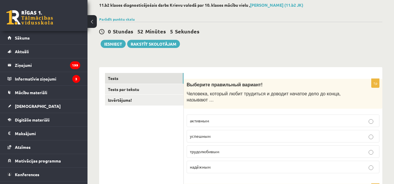
scroll to position [0, 0]
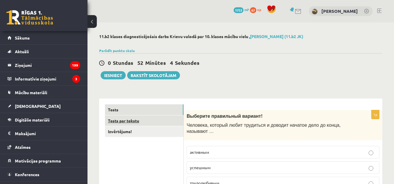
click at [160, 116] on link "Tests par tekstu" at bounding box center [144, 121] width 78 height 11
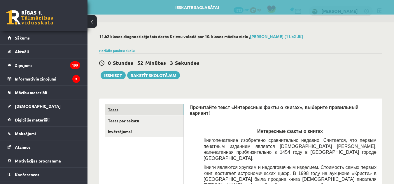
click at [157, 106] on link "Tests" at bounding box center [144, 110] width 78 height 11
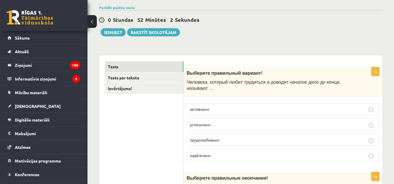
scroll to position [87, 0]
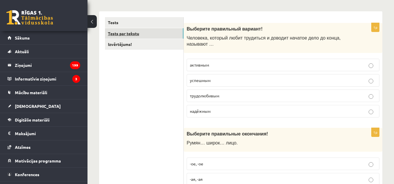
click at [174, 33] on link "Tests par tekstu" at bounding box center [144, 33] width 78 height 11
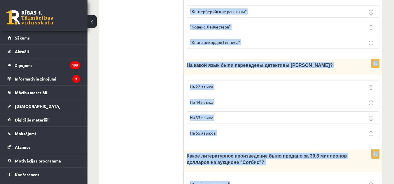
scroll to position [654, 0]
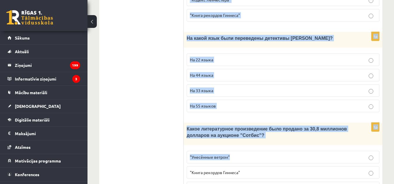
drag, startPoint x: 186, startPoint y: 108, endPoint x: 260, endPoint y: 167, distance: 94.1
copy form "Прочитайте текст «Интересные факты о книгах», выберите правильный вариант! Инте…"
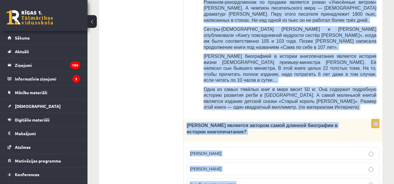
scroll to position [333, 0]
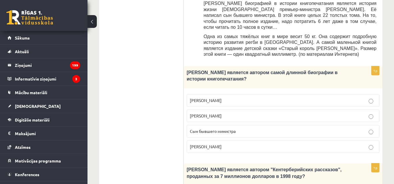
click at [177, 90] on ul "Tests Tests par tekstu Izvērtējums!" at bounding box center [144, 154] width 79 height 764
click at [227, 129] on span "Сын бывшего министра" at bounding box center [213, 131] width 46 height 5
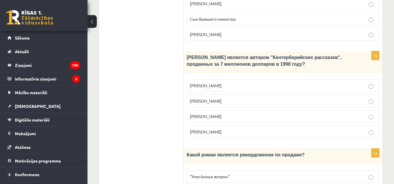
scroll to position [450, 0]
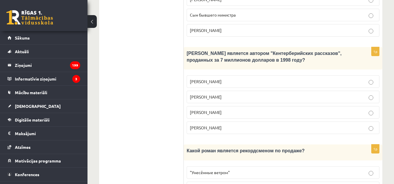
click at [207, 106] on label "Джефри Чосер" at bounding box center [282, 112] width 193 height 13
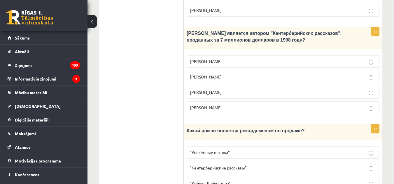
scroll to position [479, 0]
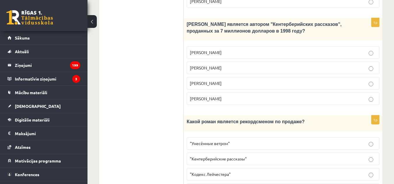
click at [223, 138] on label ""Унесённые ветром"" at bounding box center [282, 144] width 193 height 13
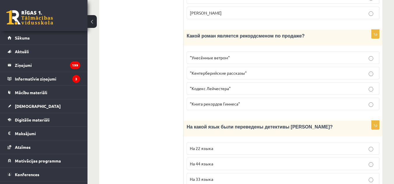
scroll to position [566, 0]
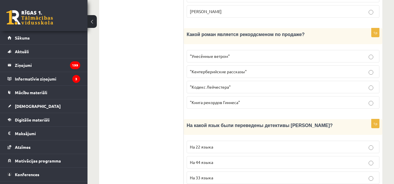
click at [223, 160] on p "На 44 языка" at bounding box center [283, 163] width 186 height 6
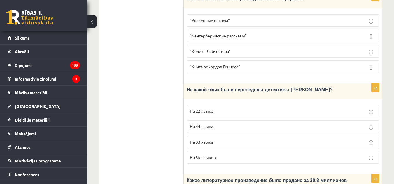
scroll to position [654, 0]
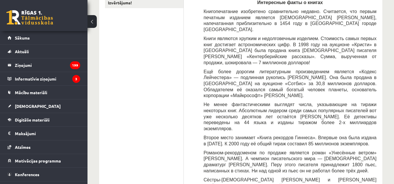
scroll to position [0, 0]
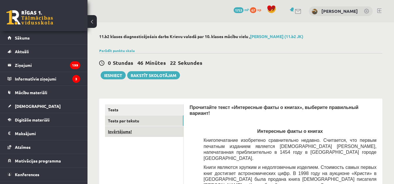
click at [153, 131] on link "Izvērtējums!" at bounding box center [144, 131] width 78 height 11
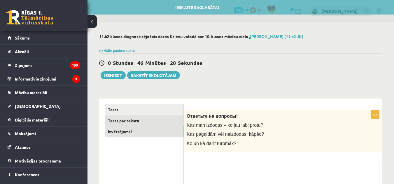
click at [155, 122] on link "Tests par tekstu" at bounding box center [144, 121] width 78 height 11
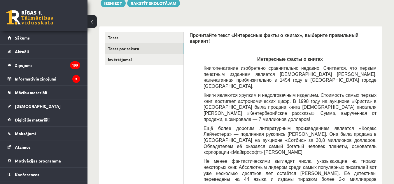
scroll to position [29, 0]
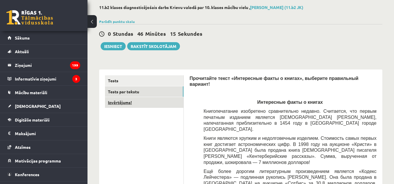
click at [162, 98] on link "Izvērtējums!" at bounding box center [144, 102] width 78 height 11
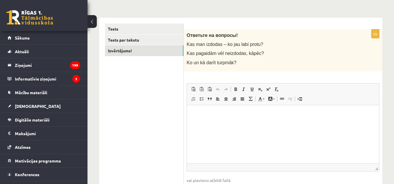
scroll to position [87, 0]
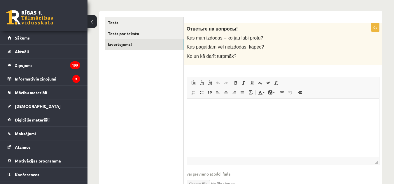
click at [195, 108] on p "Editor, wiswyg-editor-user-answer-47363958020520" at bounding box center [283, 108] width 180 height 6
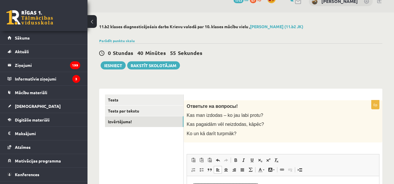
scroll to position [0, 0]
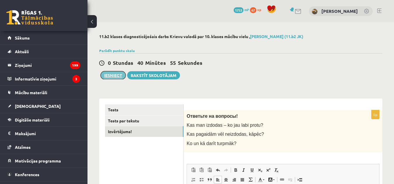
click at [112, 75] on button "Iesniegt" at bounding box center [113, 75] width 25 height 8
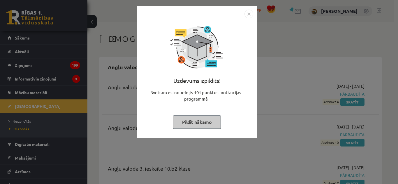
click at [205, 125] on button "Pildīt nākamo" at bounding box center [197, 122] width 48 height 13
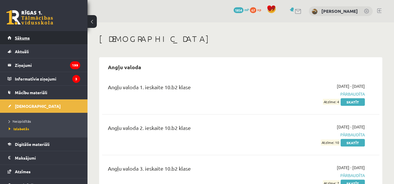
click at [57, 41] on link "Sākums" at bounding box center [44, 37] width 73 height 13
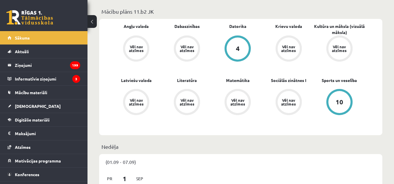
scroll to position [291, 0]
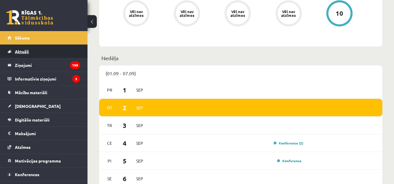
click at [54, 50] on link "Aktuāli" at bounding box center [44, 51] width 73 height 13
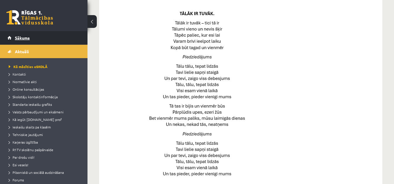
click at [57, 40] on link "Sākums" at bounding box center [44, 37] width 73 height 13
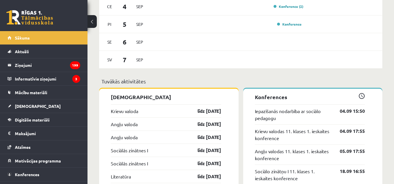
scroll to position [495, 0]
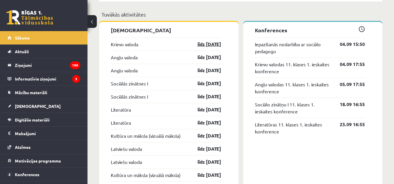
click at [196, 44] on link "līdz 15.09.25" at bounding box center [204, 44] width 34 height 7
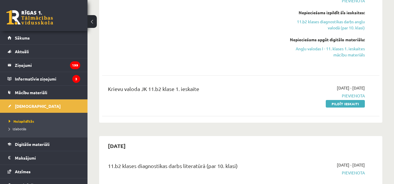
scroll to position [175, 0]
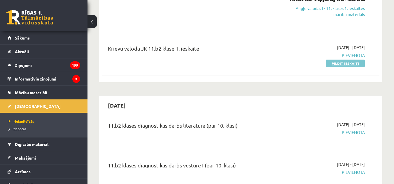
click at [331, 66] on link "Pildīt ieskaiti" at bounding box center [344, 64] width 39 height 8
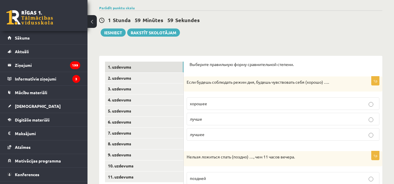
scroll to position [87, 0]
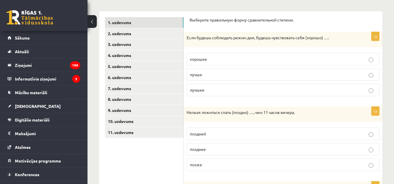
click at [222, 86] on label "лучшее" at bounding box center [282, 90] width 193 height 13
click at [220, 72] on p "лучше" at bounding box center [283, 75] width 186 height 6
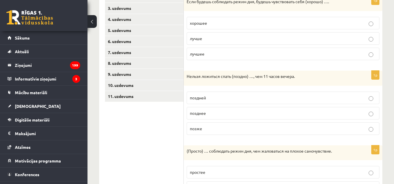
scroll to position [175, 0]
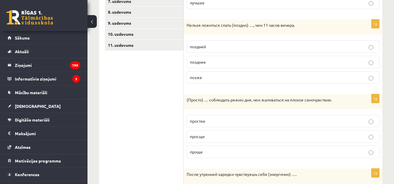
click at [215, 75] on label "позже" at bounding box center [282, 77] width 193 height 13
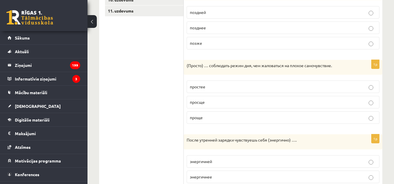
scroll to position [262, 0]
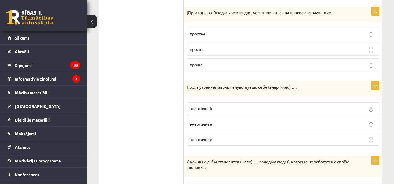
click at [212, 62] on p "проще" at bounding box center [283, 65] width 186 height 6
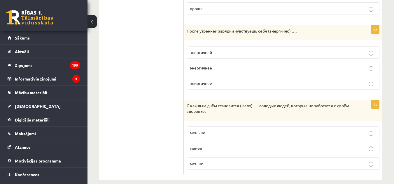
scroll to position [321, 0]
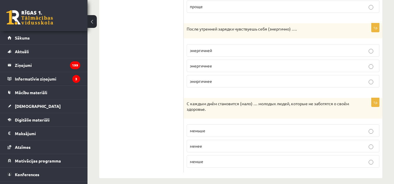
click at [212, 68] on p "энергичнее" at bounding box center [283, 66] width 186 height 6
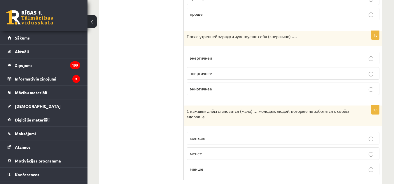
scroll to position [327, 0]
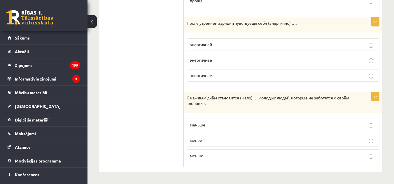
click at [213, 121] on label "меньше" at bounding box center [282, 125] width 193 height 13
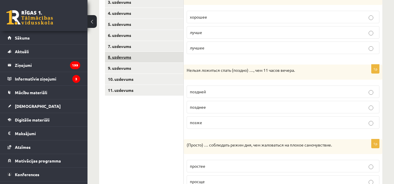
scroll to position [94, 0]
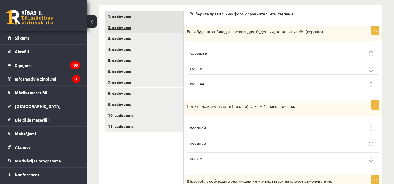
click at [148, 27] on link "2. uzdevums" at bounding box center [144, 27] width 78 height 11
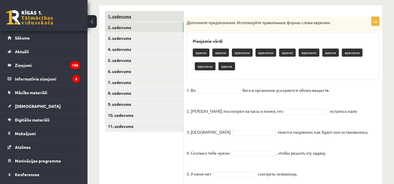
click at [148, 14] on link "1. uzdevums" at bounding box center [144, 16] width 78 height 11
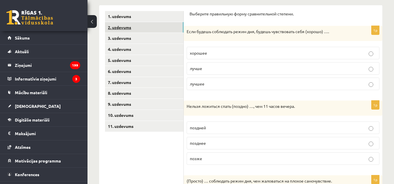
click at [149, 26] on link "2. uzdevums" at bounding box center [144, 27] width 78 height 11
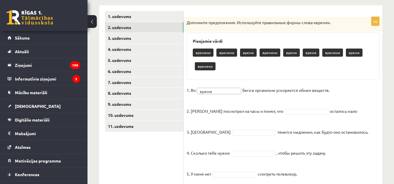
click at [278, 98] on fieldset "1. Во время ***** бега в организме ускоряется обмен веществ. 2. Андрис посмотре…" at bounding box center [282, 144] width 193 height 117
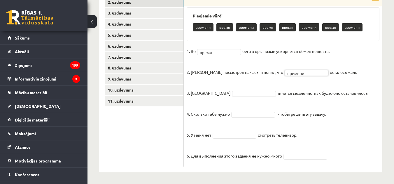
scroll to position [119, 0]
click at [242, 77] on p "2. Андрис посмотрел на часы и понял, что" at bounding box center [234, 67] width 96 height 17
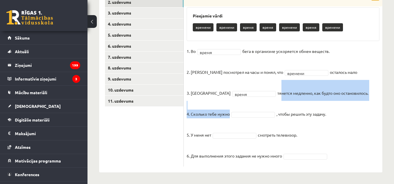
click at [256, 102] on fieldset "1. Во время ***** бега в организме ускоряется обмен веществ. 2. Андрис посмотре…" at bounding box center [282, 105] width 193 height 117
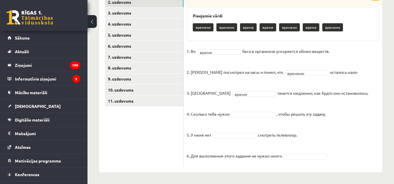
click at [246, 109] on fieldset "1. Во время ***** бега в организме ускоряется обмен веществ. 2. Андрис посмотре…" at bounding box center [282, 105] width 193 height 117
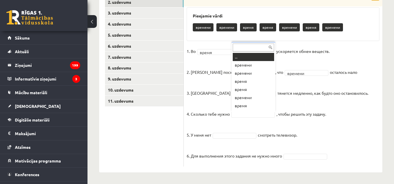
scroll to position [7, 0]
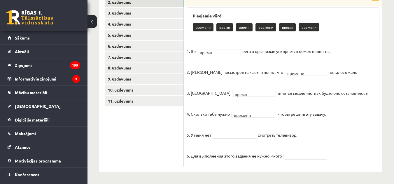
click at [294, 129] on fieldset "1. Во время ***** бега в организме ускоряется обмен веществ. 2. Андрис посмотре…" at bounding box center [282, 105] width 193 height 117
drag, startPoint x: 279, startPoint y: 123, endPoint x: 279, endPoint y: 128, distance: 4.7
click at [279, 124] on fieldset "1. Во время ***** бега в организме ускоряется обмен веществ. 2. Андрис посмотре…" at bounding box center [282, 105] width 193 height 117
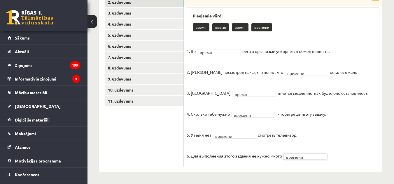
click at [296, 113] on fieldset "1. Во время ***** бега в организме ускоряется обмен веществ. 2. Андрис посмотре…" at bounding box center [282, 105] width 193 height 117
click at [137, 14] on link "3. uzdevums" at bounding box center [144, 13] width 78 height 11
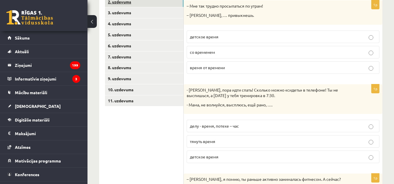
click at [143, 3] on link "2. uzdevums" at bounding box center [144, 2] width 78 height 11
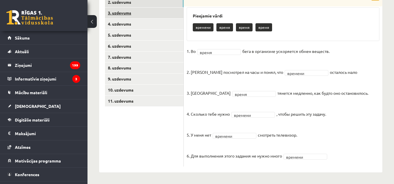
click at [141, 12] on link "3. uzdevums" at bounding box center [144, 13] width 78 height 11
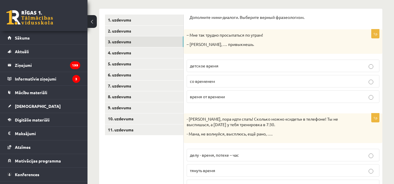
scroll to position [61, 0]
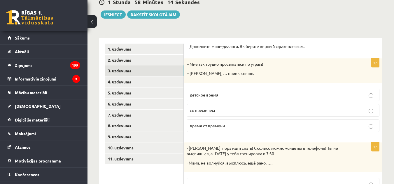
click at [238, 106] on label "со временем" at bounding box center [282, 110] width 193 height 13
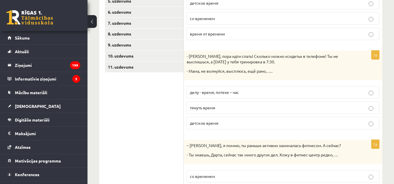
scroll to position [148, 0]
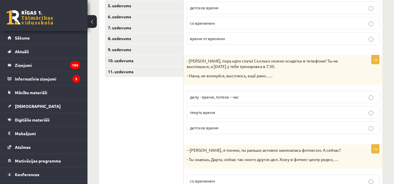
click at [233, 98] on span "делу - время, потехе – час" at bounding box center [214, 96] width 49 height 5
click at [237, 129] on p "детское время" at bounding box center [283, 128] width 186 height 6
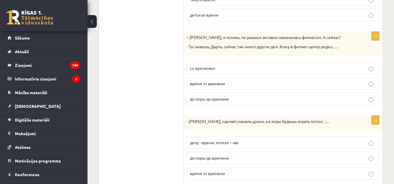
scroll to position [265, 0]
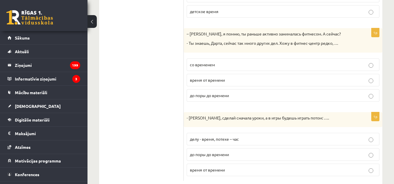
click at [250, 77] on label "время от времени" at bounding box center [282, 80] width 193 height 13
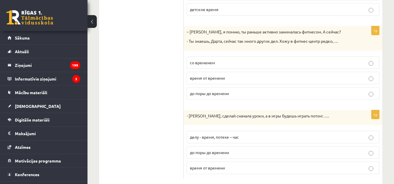
scroll to position [279, 0]
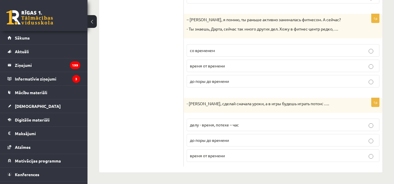
click at [220, 121] on label "делу - время, потехе – час" at bounding box center [282, 125] width 193 height 13
click at [185, 89] on div "1p – Мария, я помню, ты раньше активно занималась фитнесом. А сейчас? - Ты знае…" at bounding box center [283, 53] width 198 height 78
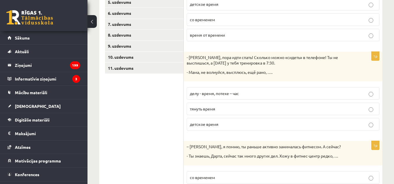
scroll to position [75, 0]
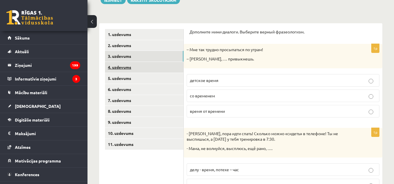
click at [133, 66] on link "4. uzdevums" at bounding box center [144, 67] width 78 height 11
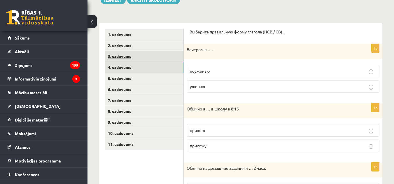
click at [141, 55] on link "3. uzdevums" at bounding box center [144, 56] width 78 height 11
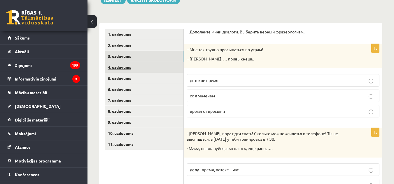
click at [149, 71] on link "4. uzdevums" at bounding box center [144, 67] width 78 height 11
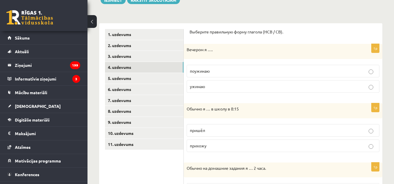
click at [227, 70] on p "поужинаю" at bounding box center [283, 71] width 186 height 6
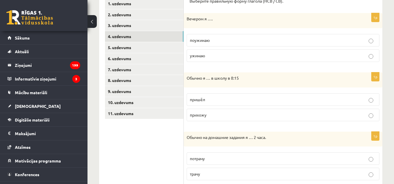
scroll to position [134, 0]
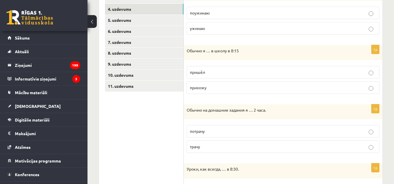
click at [223, 88] on p "прихожу" at bounding box center [283, 88] width 186 height 6
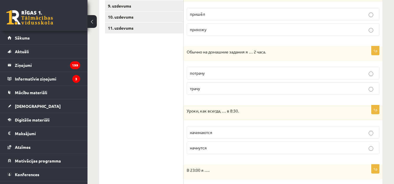
click at [211, 85] on label "трачу" at bounding box center [282, 88] width 193 height 13
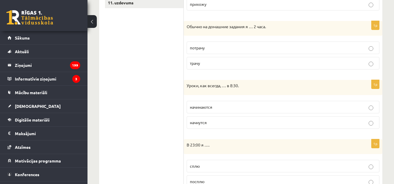
scroll to position [250, 0]
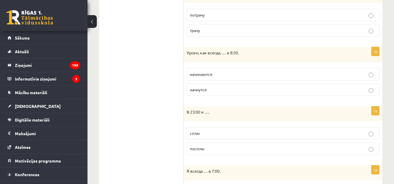
click at [208, 87] on label "начнутся" at bounding box center [282, 90] width 193 height 13
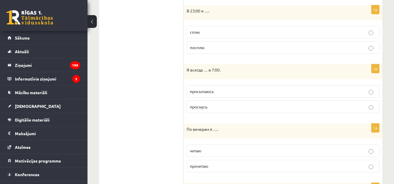
scroll to position [338, 0]
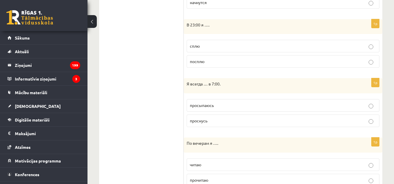
click at [210, 46] on p "сплю" at bounding box center [283, 46] width 186 height 6
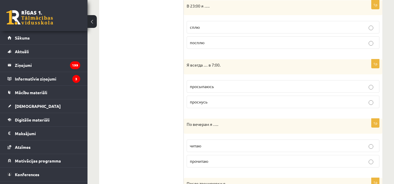
scroll to position [367, 0]
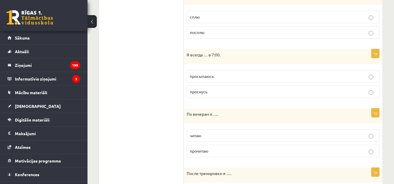
click at [213, 78] on span "просыпаюсь" at bounding box center [202, 76] width 24 height 5
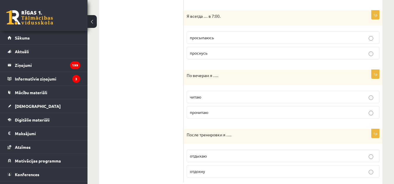
scroll to position [422, 0]
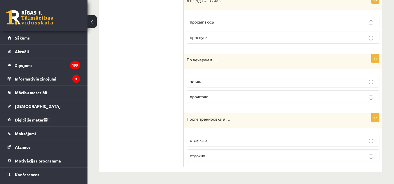
click at [213, 85] on label "читаю" at bounding box center [282, 81] width 193 height 13
click at [220, 140] on p "отдыхаю" at bounding box center [283, 141] width 186 height 6
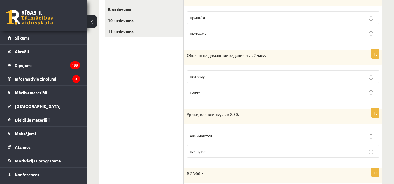
scroll to position [130, 0]
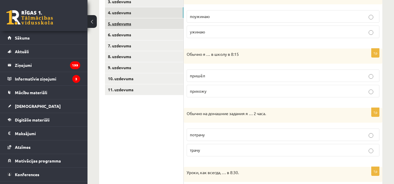
click at [148, 22] on link "5. uzdevums" at bounding box center [144, 23] width 78 height 11
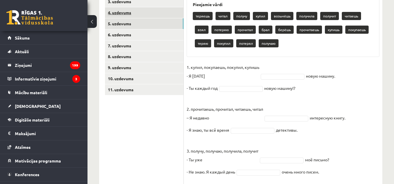
click at [154, 14] on link "4. uzdevums" at bounding box center [144, 12] width 78 height 11
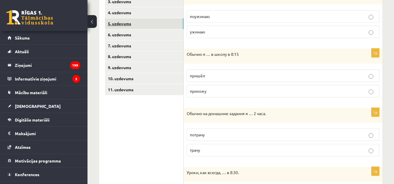
click at [159, 24] on link "5. uzdevums" at bounding box center [144, 23] width 78 height 11
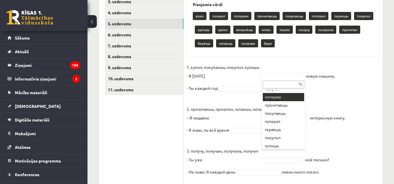
scroll to position [58, 0]
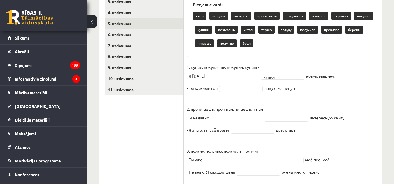
click at [277, 88] on fieldset "1. купил, покупаешь, покупил, купишь - Я вчера купил ***** новую машину. - Ты к…" at bounding box center [282, 163] width 193 height 201
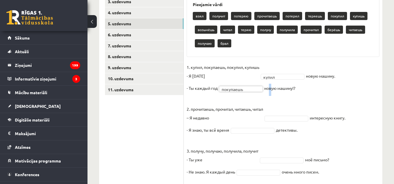
click at [269, 93] on fieldset "1. купил, покупаешь, покупил, купишь - Я вчера купил ***** новую машину. - Ты к…" at bounding box center [282, 163] width 193 height 201
click at [282, 102] on fieldset "1. купил, покупаешь, покупил, купишь - Я вчера купил ***** новую машину. - Ты к…" at bounding box center [282, 163] width 193 height 201
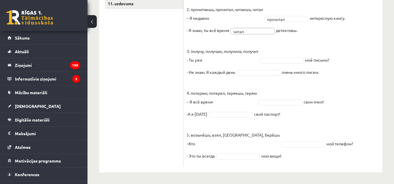
scroll to position [217, 0]
click at [241, 57] on p "3. получу, получаю, получила, получит - Ты уже" at bounding box center [222, 51] width 72 height 26
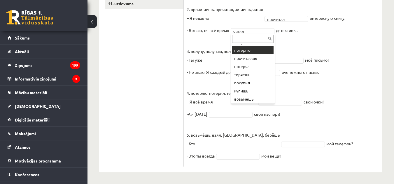
scroll to position [80, 0]
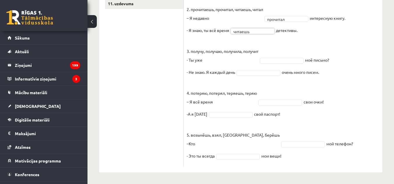
click at [237, 50] on p "3. получу, получаю, получила, получит - Ты уже" at bounding box center [222, 51] width 72 height 26
click at [222, 64] on p "3. получу, получаю, получила, получит - Ты уже" at bounding box center [222, 51] width 72 height 26
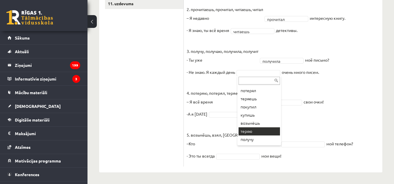
scroll to position [72, 0]
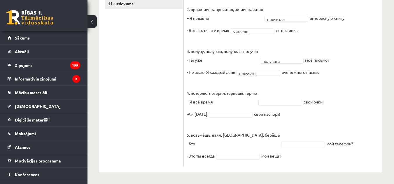
click at [290, 86] on fieldset "1. купил, покупаешь, покупил, купишь - Я вчера купил ***** новую машину. - Ты к…" at bounding box center [282, 63] width 193 height 201
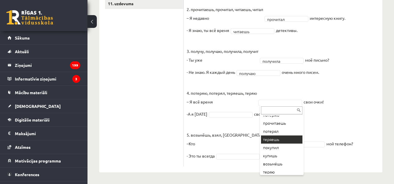
scroll to position [58, 0]
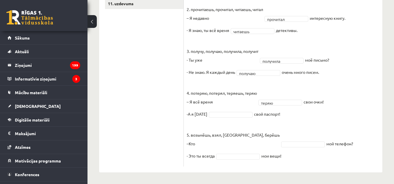
click at [289, 116] on fieldset "1. купил, покупаешь, покупил, купишь - Я вчера купил ***** новую машину. - Ты к…" at bounding box center [282, 63] width 193 height 201
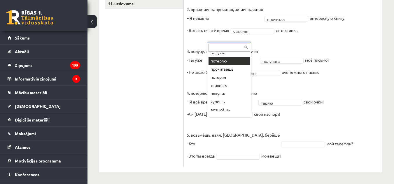
scroll to position [29, 0]
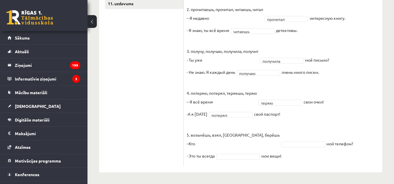
click at [313, 121] on fieldset "1. купил, покупаешь, покупил, купишь - Я вчера купил ***** новую машину. - Ты к…" at bounding box center [282, 63] width 193 height 201
click at [340, 143] on fieldset "1. купил, покупаешь, покупил, купишь - Я вчера купил ***** новую машину. - Ты к…" at bounding box center [282, 63] width 193 height 201
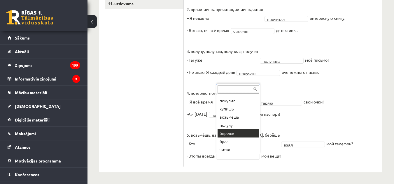
scroll to position [40, 0]
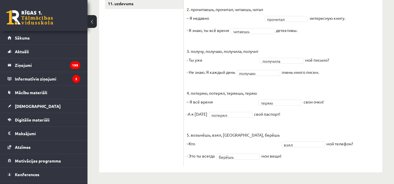
click at [232, 134] on p "5. возьмёшь, взял, брал, берёшь –Кто" at bounding box center [232, 135] width 93 height 26
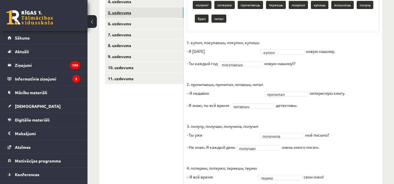
scroll to position [100, 0]
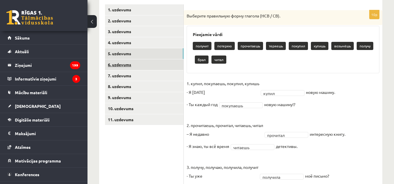
click at [135, 61] on link "6. uzdevums" at bounding box center [144, 64] width 78 height 11
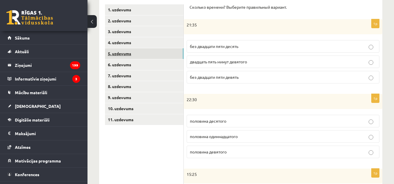
click at [140, 54] on link "5. uzdevums" at bounding box center [144, 53] width 78 height 11
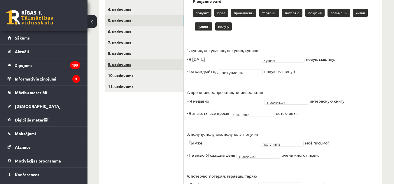
scroll to position [129, 0]
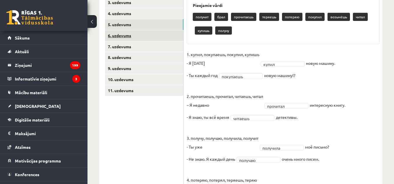
click at [152, 39] on link "6. uzdevums" at bounding box center [144, 35] width 78 height 11
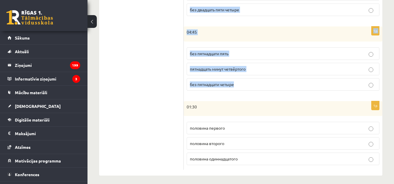
scroll to position [321, 0]
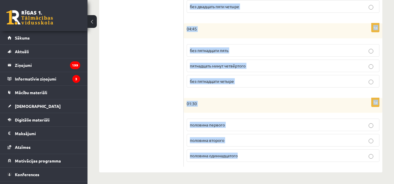
drag, startPoint x: 187, startPoint y: 37, endPoint x: 272, endPoint y: 159, distance: 148.5
copy form "Сколько времени? Выберите правильный вариант. 1p 21:35 без двадцати пяти десять…"
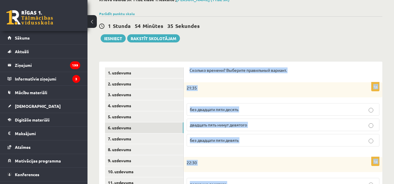
scroll to position [29, 0]
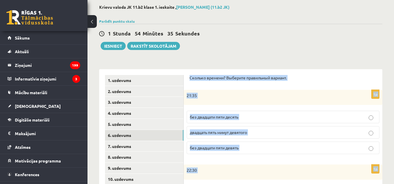
click at [216, 91] on div "21:35" at bounding box center [283, 97] width 198 height 15
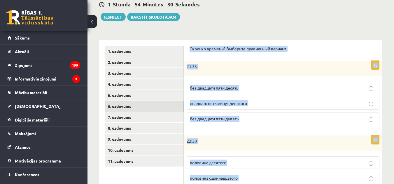
click at [259, 87] on p "без двадцати пяти десять" at bounding box center [283, 88] width 186 height 6
click at [214, 141] on p "22:30" at bounding box center [267, 142] width 163 height 6
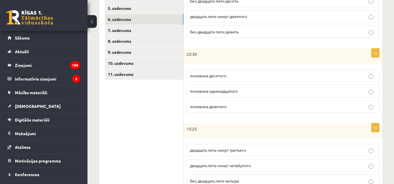
scroll to position [146, 0]
click at [217, 94] on p "половина одиннадцатого" at bounding box center [283, 91] width 186 height 6
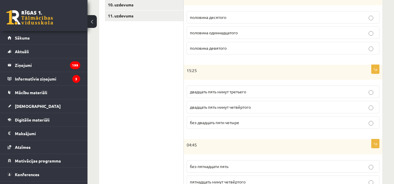
scroll to position [263, 0]
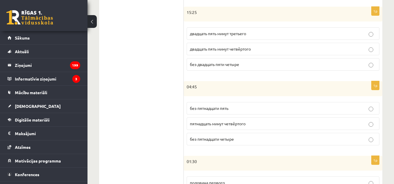
click at [222, 49] on span "двадцать пять минут четвёртого" at bounding box center [220, 48] width 61 height 5
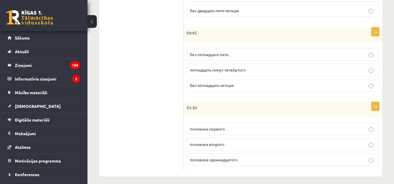
scroll to position [321, 0]
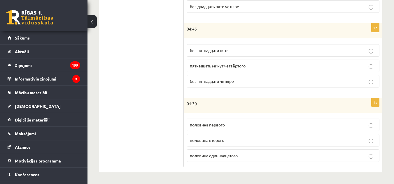
click at [223, 48] on span "без пятнадцати пять" at bounding box center [209, 50] width 38 height 5
click at [237, 140] on p "половина второго" at bounding box center [283, 141] width 186 height 6
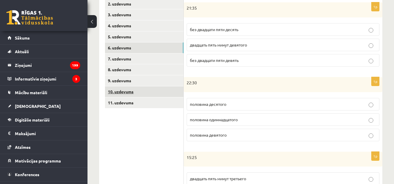
scroll to position [117, 0]
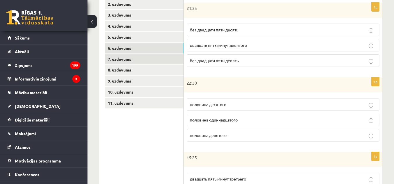
click at [146, 61] on link "7. uzdevums" at bounding box center [144, 59] width 78 height 11
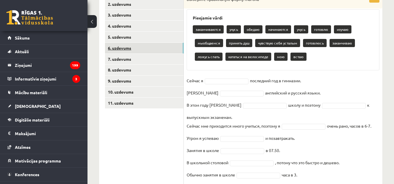
click at [145, 51] on link "6. uzdevums" at bounding box center [144, 48] width 78 height 11
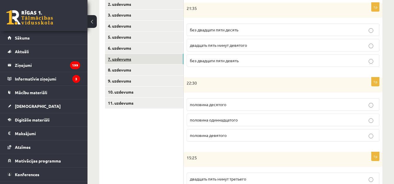
click at [146, 61] on link "7. uzdevums" at bounding box center [144, 59] width 78 height 11
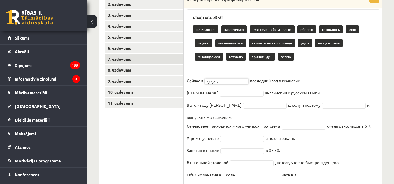
click at [299, 80] on fieldset "Сейчас я учусь ***** последний год в гимназии. Я английский и русский языки. В …" at bounding box center [282, 170] width 193 height 189
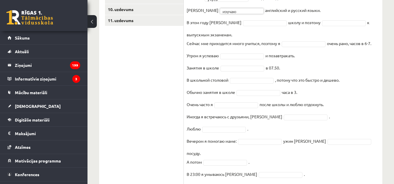
scroll to position [204, 0]
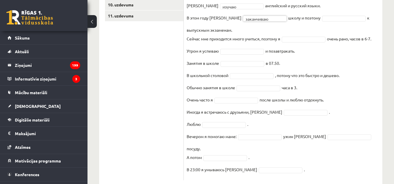
click at [305, 26] on fieldset "**********" at bounding box center [282, 83] width 193 height 189
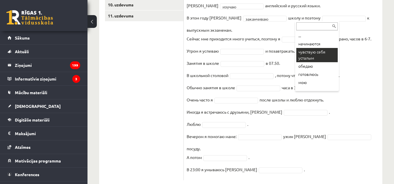
scroll to position [29, 0]
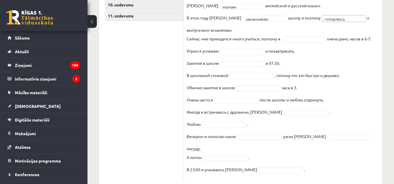
click at [304, 32] on fieldset "**********" at bounding box center [282, 83] width 193 height 189
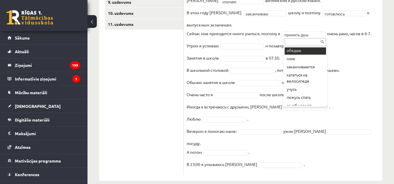
scroll to position [52, 0]
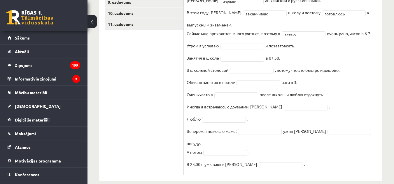
click at [305, 49] on fieldset "**********" at bounding box center [282, 78] width 193 height 189
click at [293, 51] on fieldset "**********" at bounding box center [282, 78] width 193 height 189
click at [311, 58] on fieldset "**********" at bounding box center [282, 78] width 193 height 189
click at [216, 82] on p "Обычно занятия в школе" at bounding box center [210, 82] width 48 height 9
click at [210, 88] on fieldset "**********" at bounding box center [282, 78] width 193 height 189
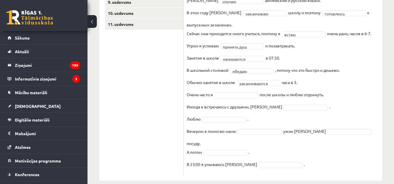
click at [269, 86] on fieldset "**********" at bounding box center [282, 78] width 193 height 189
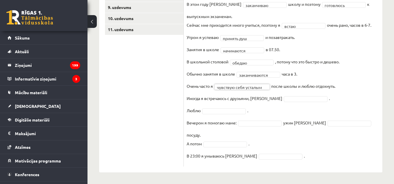
scroll to position [182, 0]
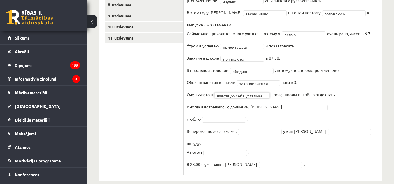
click at [293, 97] on fieldset "**********" at bounding box center [282, 78] width 193 height 189
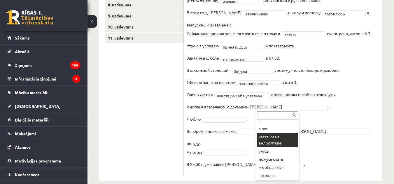
scroll to position [5, 0]
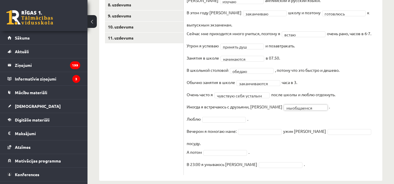
click at [323, 97] on fieldset "**********" at bounding box center [282, 78] width 193 height 189
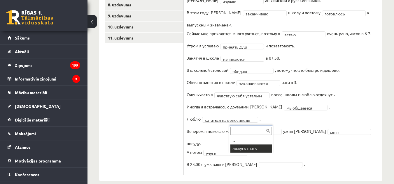
scroll to position [168, 0]
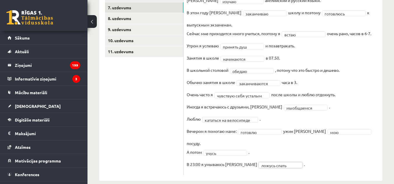
click at [213, 110] on p "Иногда я встречаюсь с друзьями, и" at bounding box center [234, 107] width 96 height 9
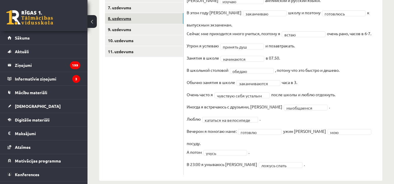
click at [144, 20] on link "8. uzdevums" at bounding box center [144, 18] width 78 height 11
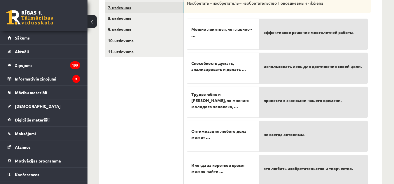
click at [146, 10] on link "7. uzdevums" at bounding box center [144, 7] width 78 height 11
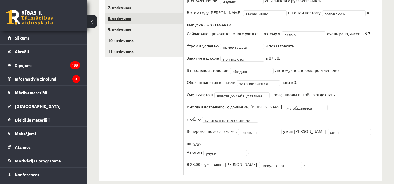
click at [145, 19] on link "8. uzdevums" at bounding box center [144, 18] width 78 height 11
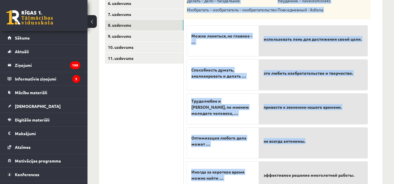
scroll to position [191, 0]
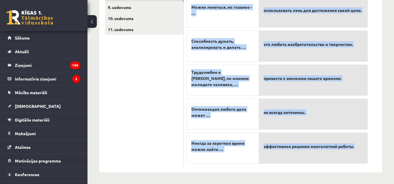
drag, startPoint x: 186, startPoint y: 12, endPoint x: 366, endPoint y: 153, distance: 228.5
click at [366, 154] on div "5p Прослушайте текст и соедините начало и конец предложений. https://www.zvaigz…" at bounding box center [277, 43] width 187 height 247
copy div "Прослушайте текст и соедините начало и конец предложений. https://www.zvaigzne.…"
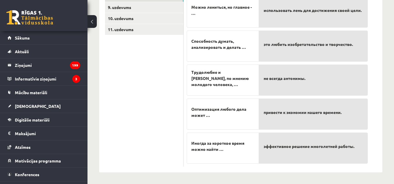
drag, startPoint x: 153, startPoint y: 108, endPoint x: 145, endPoint y: 60, distance: 48.4
click at [152, 106] on ul "1. uzdevums 2. uzdevums 3. uzdevums 4. uzdevums 5. uzdevums 6. uzdevums 7. uzde…" at bounding box center [144, 40] width 79 height 253
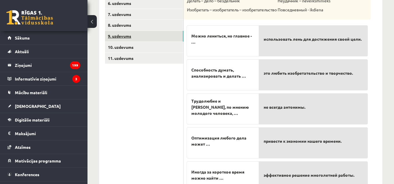
click at [138, 39] on link "9. uzdevums" at bounding box center [144, 36] width 78 height 11
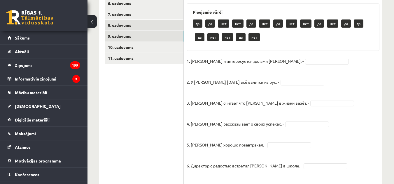
click at [141, 27] on link "8. uzdevums" at bounding box center [144, 25] width 78 height 11
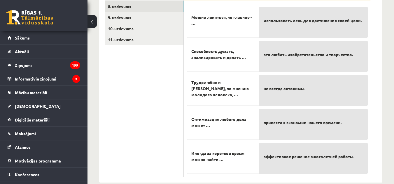
scroll to position [191, 0]
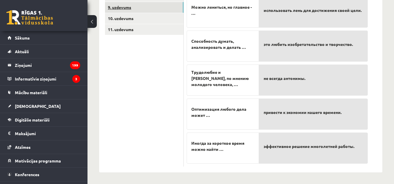
click at [147, 9] on link "9. uzdevums" at bounding box center [144, 7] width 78 height 11
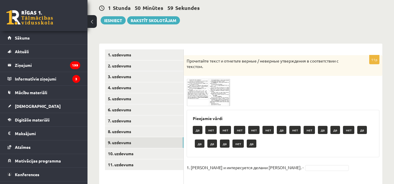
scroll to position [52, 0]
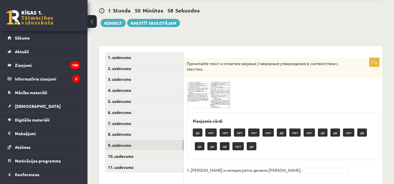
click at [196, 93] on img at bounding box center [208, 95] width 44 height 27
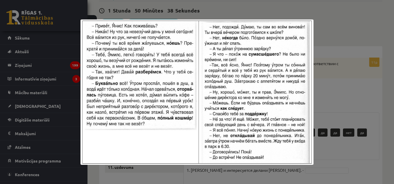
click at [326, 75] on div at bounding box center [197, 92] width 394 height 184
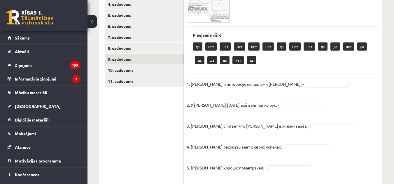
scroll to position [140, 0]
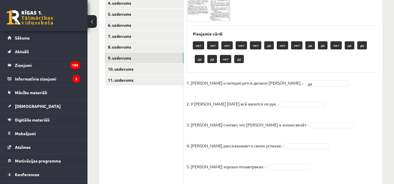
click at [241, 103] on p "2. У Яниса сегодня всё валится из рук. -" at bounding box center [232, 99] width 92 height 17
click at [201, 12] on img at bounding box center [208, 7] width 44 height 27
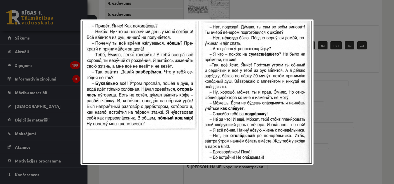
click at [327, 56] on div at bounding box center [197, 92] width 394 height 184
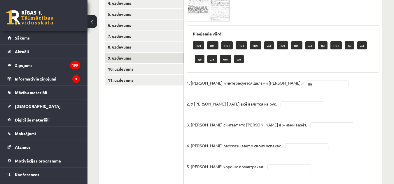
click at [206, 12] on span at bounding box center [208, 7] width 9 height 9
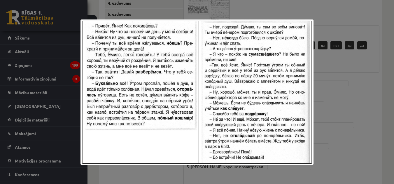
click at [328, 70] on div at bounding box center [197, 92] width 394 height 184
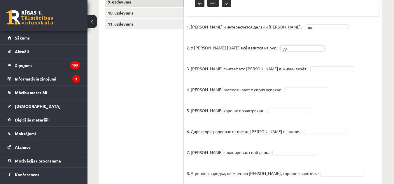
scroll to position [198, 0]
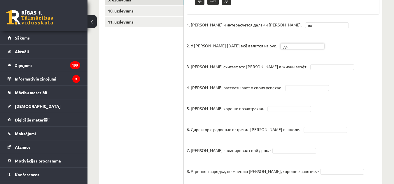
click at [288, 62] on fieldset "1. Эмилс и интересуется делами Яниса. - да ** 2. У Яниса сегодня всё валится из…" at bounding box center [282, 135] width 193 height 231
click at [227, 72] on fieldset "1. Эмилс и интересуется делами Яниса. - да ** 2. У Яниса сегодня всё валится из…" at bounding box center [282, 135] width 193 height 231
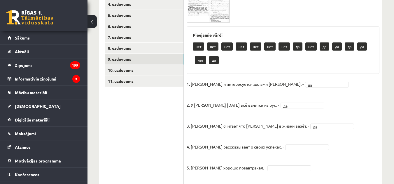
scroll to position [111, 0]
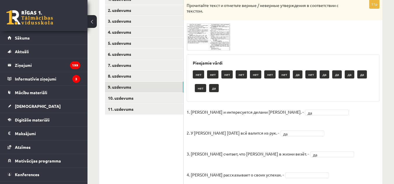
click at [203, 42] on img at bounding box center [208, 36] width 44 height 27
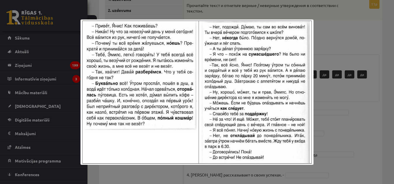
click at [332, 37] on div at bounding box center [197, 92] width 394 height 184
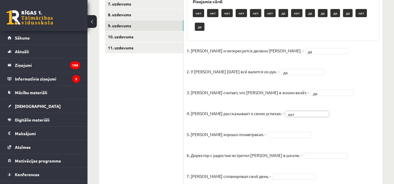
scroll to position [140, 0]
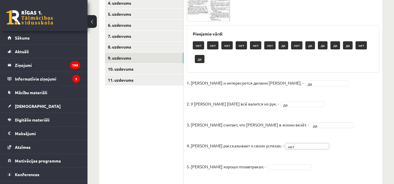
click at [196, 22] on div "11p Прочитайте текст и отметьте верные / неверные утверждения в соответствии с …" at bounding box center [283, 142] width 198 height 342
click at [198, 17] on img at bounding box center [208, 7] width 44 height 27
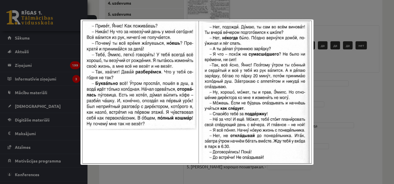
click at [365, 105] on div at bounding box center [197, 92] width 394 height 184
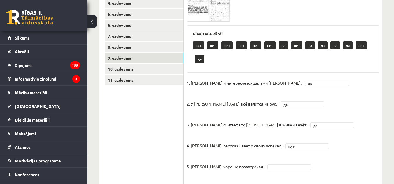
click at [205, 14] on img at bounding box center [208, 7] width 44 height 27
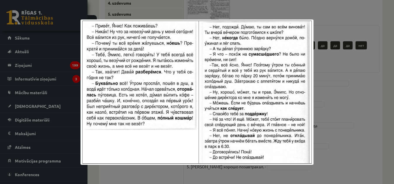
click at [356, 91] on div at bounding box center [197, 92] width 394 height 184
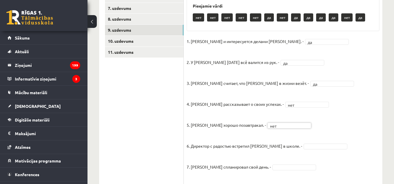
scroll to position [97, 0]
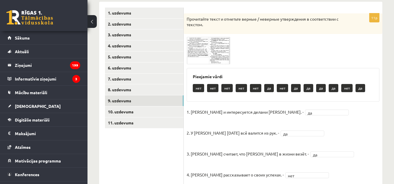
click at [228, 59] on img at bounding box center [208, 50] width 44 height 27
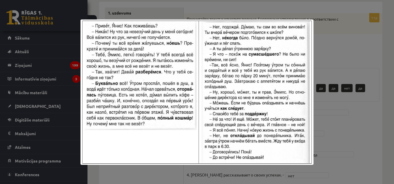
click at [349, 53] on div at bounding box center [197, 92] width 394 height 184
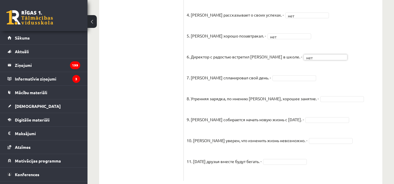
scroll to position [272, 0]
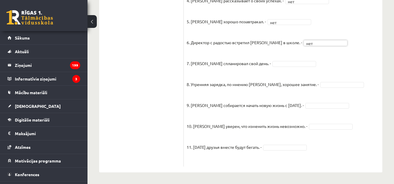
click at [277, 60] on fieldset "1. Эмилс и интересуется делами Яниса. - да ** 2. У Яниса сегодня всё валится из…" at bounding box center [282, 48] width 193 height 231
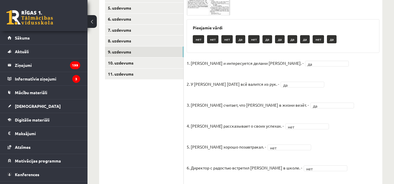
scroll to position [145, 0]
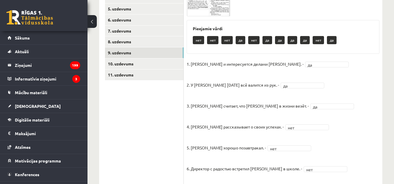
click at [221, 10] on img at bounding box center [208, 2] width 44 height 27
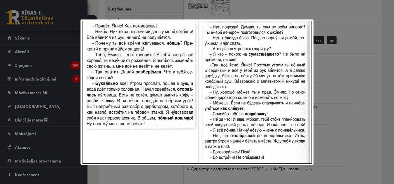
click at [339, 61] on div at bounding box center [197, 92] width 394 height 184
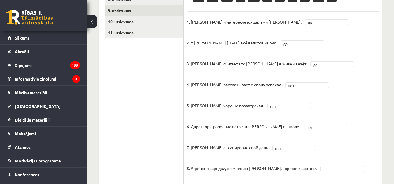
scroll to position [272, 0]
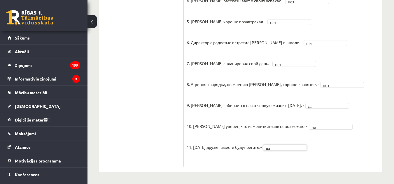
click at [167, 80] on ul "1. uzdevums 2. uzdevums 3. uzdevums 4. uzdevums 5. uzdevums 6. uzdevums 7. uzde…" at bounding box center [144, 0] width 79 height 334
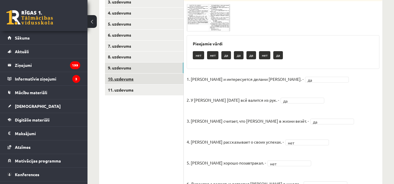
scroll to position [126, 0]
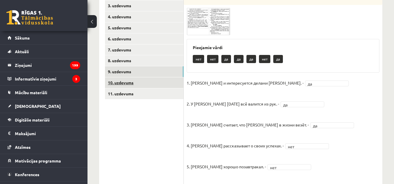
click at [148, 80] on link "10. uzdevums" at bounding box center [144, 83] width 78 height 11
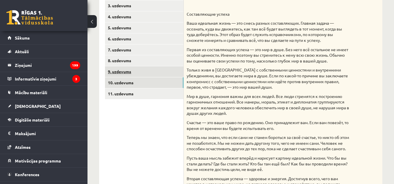
click at [152, 74] on link "9. uzdevums" at bounding box center [144, 71] width 78 height 11
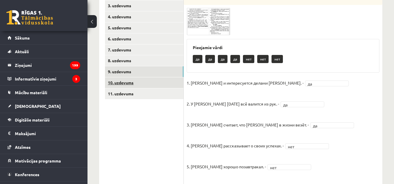
click at [155, 87] on link "10. uzdevums" at bounding box center [144, 83] width 78 height 11
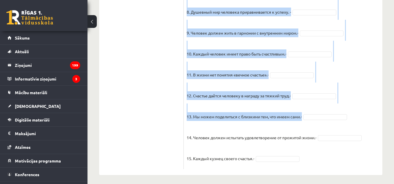
scroll to position [587, 0]
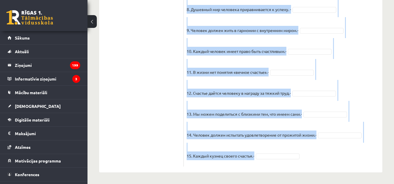
drag, startPoint x: 186, startPoint y: 77, endPoint x: 307, endPoint y: 162, distance: 148.0
copy div "Прочитайте текст и отметьте верные / неверные утверждения в соответствии с текс…"
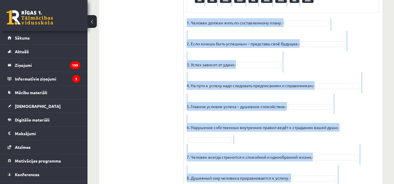
scroll to position [383, 0]
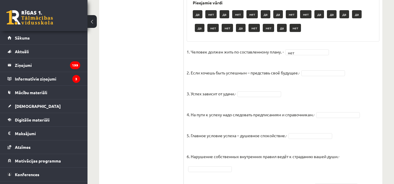
click at [192, 56] on p "1. Человек должен жить по составленному плану. -" at bounding box center [234, 51] width 97 height 9
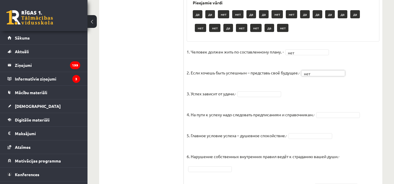
drag, startPoint x: 312, startPoint y: 76, endPoint x: 312, endPoint y: 86, distance: 10.2
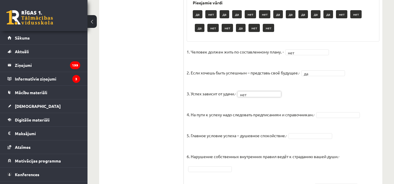
click at [310, 108] on p "4. На пути к успеху надо следовать предписаниям и справочникам.-" at bounding box center [250, 110] width 128 height 17
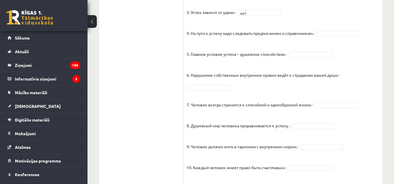
scroll to position [471, 0]
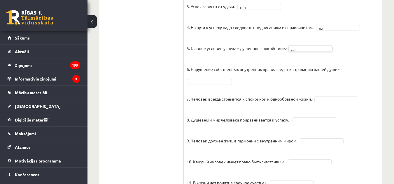
click at [216, 71] on p "6. Нарушение собственных внутренних правил ведёт к страданию вашей души.-" at bounding box center [262, 64] width 153 height 17
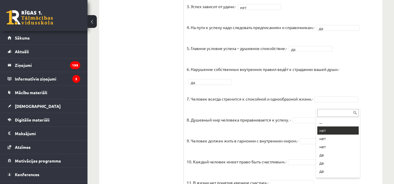
drag, startPoint x: 324, startPoint y: 132, endPoint x: 320, endPoint y: 127, distance: 6.6
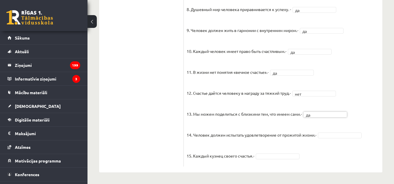
scroll to position [573, 0]
click at [337, 133] on fieldset "1. Человек должен жить по составленному плану. - нет *** 2. Если хочешь быть ус…" at bounding box center [282, 6] width 193 height 315
click at [225, 113] on p "13. Мы можем поделиться с близкими тем, что имеем сами.-" at bounding box center [243, 109] width 115 height 17
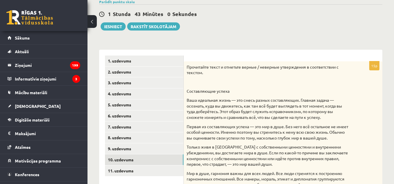
click at [217, 106] on p "Ваша идеальная жизнь — это смесь разных составляющих. Главная задача — осознать…" at bounding box center [267, 109] width 163 height 23
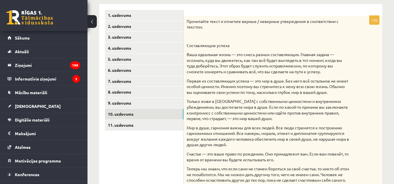
scroll to position [166, 0]
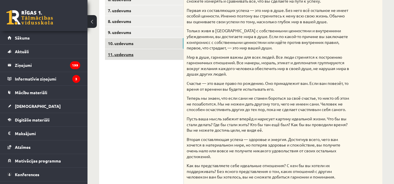
click at [159, 55] on link "11. uzdevums" at bounding box center [144, 54] width 78 height 11
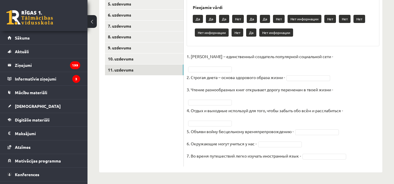
scroll to position [142, 0]
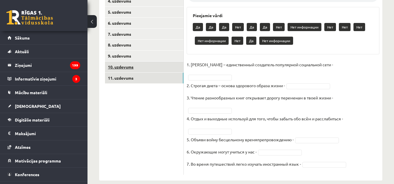
click at [151, 68] on link "10. uzdevums" at bounding box center [144, 67] width 78 height 11
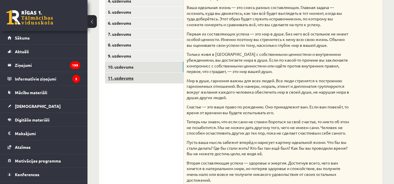
click at [166, 77] on link "11. uzdevums" at bounding box center [144, 78] width 78 height 11
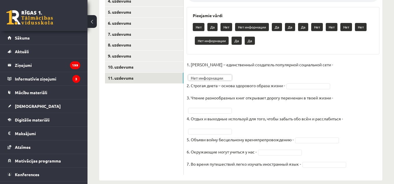
click at [244, 81] on p "2. Строгая диета – основа здорового образа жизни -" at bounding box center [235, 85] width 98 height 9
click at [271, 94] on p "3. Чтение разнообразных книг открывает дорогу переменам в твоей жизни -" at bounding box center [259, 98] width 146 height 9
click at [200, 98] on fieldset "**********" at bounding box center [282, 116] width 193 height 112
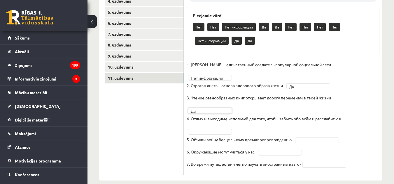
click at [237, 71] on fieldset "**********" at bounding box center [282, 116] width 193 height 112
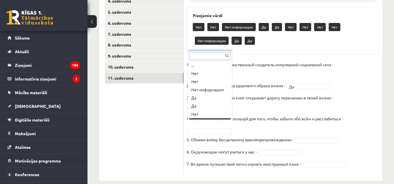
scroll to position [7, 0]
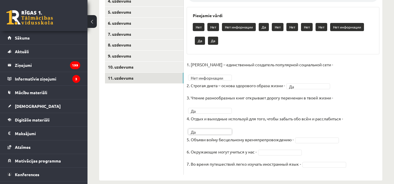
click at [266, 119] on fieldset "**********" at bounding box center [282, 116] width 193 height 112
click at [269, 117] on fieldset "**********" at bounding box center [282, 116] width 193 height 112
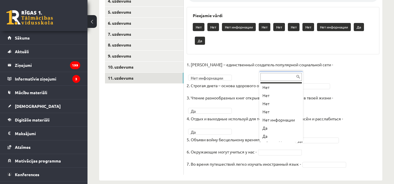
scroll to position [128, 0]
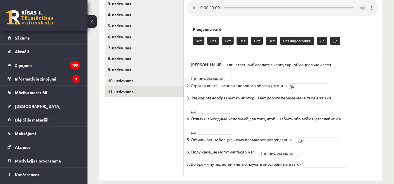
click at [267, 138] on fieldset "**********" at bounding box center [282, 116] width 193 height 112
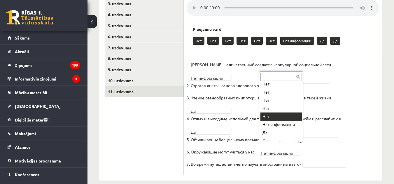
scroll to position [23, 0]
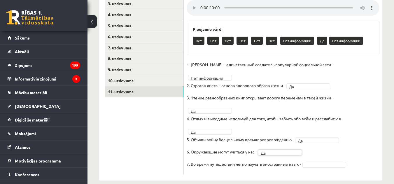
click at [314, 143] on fieldset "**********" at bounding box center [282, 116] width 193 height 112
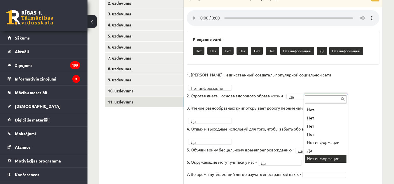
scroll to position [128, 0]
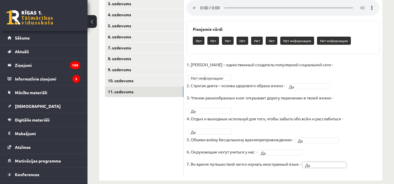
click at [270, 160] on p "7. Во время путешествий легко изучать иностранный язык -" at bounding box center [243, 164] width 114 height 9
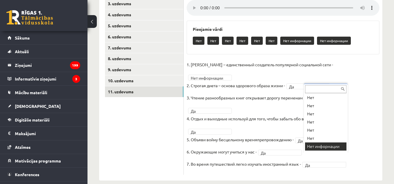
scroll to position [15, 0]
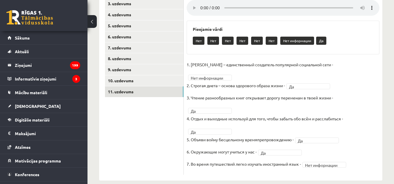
click at [247, 160] on p "7. Во время путешествий легко изучать иностранный язык -" at bounding box center [243, 164] width 114 height 9
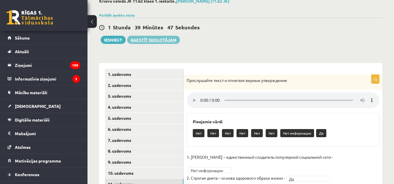
scroll to position [12, 0]
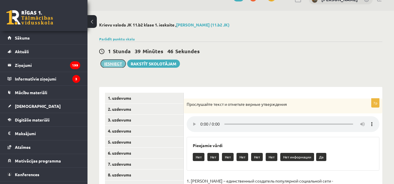
click at [113, 64] on button "Iesniegt" at bounding box center [113, 64] width 25 height 8
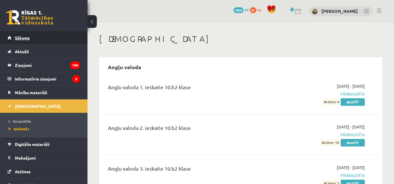
click at [43, 37] on link "Sākums" at bounding box center [44, 37] width 73 height 13
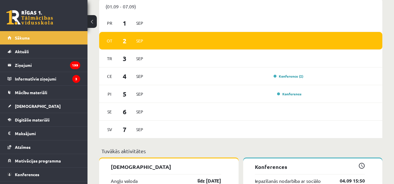
scroll to position [495, 0]
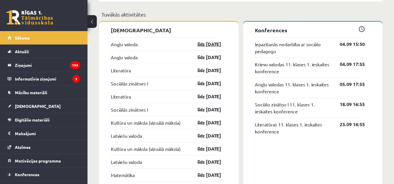
click at [203, 42] on link "līdz [DATE]" at bounding box center [204, 44] width 34 height 7
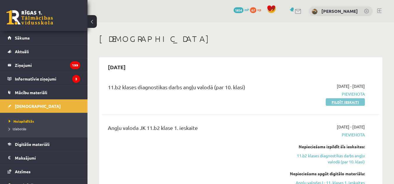
click at [350, 103] on link "Pildīt ieskaiti" at bounding box center [344, 102] width 39 height 8
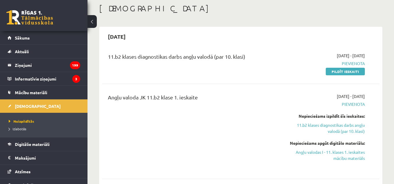
scroll to position [58, 0]
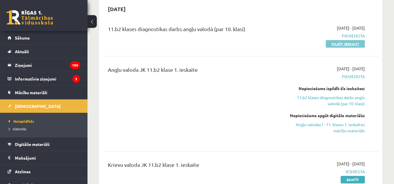
click at [346, 43] on link "Pildīt ieskaiti" at bounding box center [344, 44] width 39 height 8
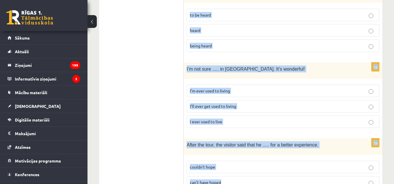
scroll to position [1520, 0]
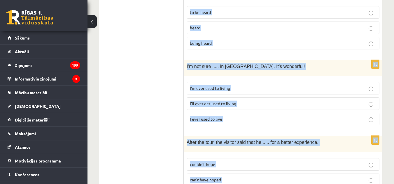
drag, startPoint x: 189, startPoint y: 22, endPoint x: 285, endPoint y: 159, distance: 167.5
copy form "Lore ips dolorsit ame consec adi elitsed doeius. 5t I utla etd mag ali enimadm …"
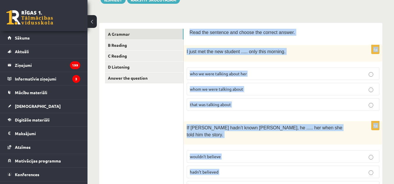
scroll to position [34, 0]
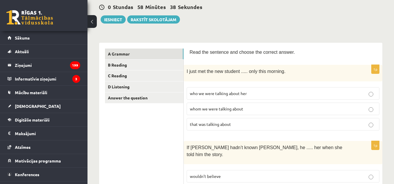
scroll to position [92, 0]
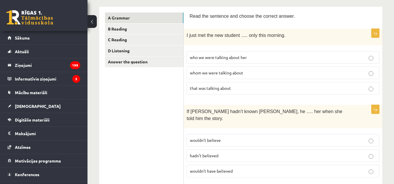
click at [221, 74] on span "whom we were talking about" at bounding box center [216, 72] width 53 height 5
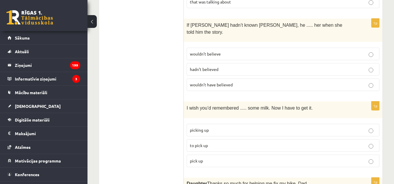
scroll to position [179, 0]
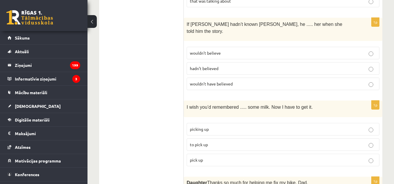
click at [220, 47] on label "wouldn’t believe" at bounding box center [282, 53] width 193 height 13
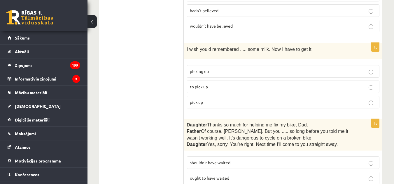
scroll to position [238, 0]
click at [217, 82] on label "to pick up" at bounding box center [282, 86] width 193 height 13
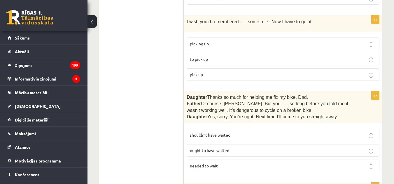
scroll to position [296, 0]
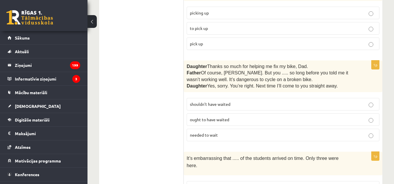
click at [222, 101] on label "shouldn’t have waited" at bounding box center [282, 104] width 193 height 13
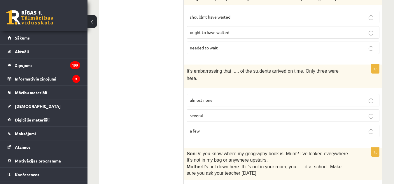
scroll to position [413, 0]
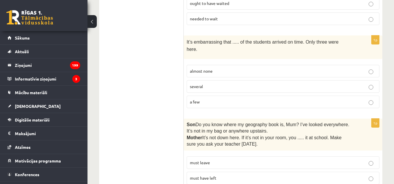
click at [217, 68] on p "almost none" at bounding box center [283, 71] width 186 height 6
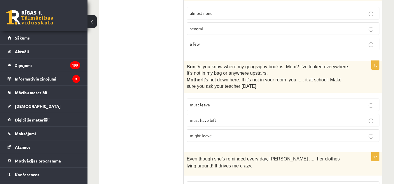
scroll to position [471, 0]
click at [212, 117] on span "must have left" at bounding box center [203, 119] width 27 height 5
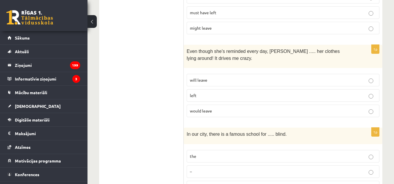
scroll to position [587, 0]
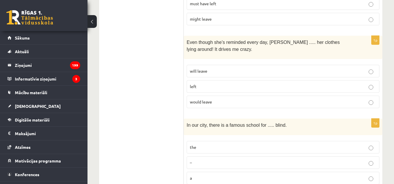
click at [210, 41] on div "Even though she’s reminded every day, [PERSON_NAME] ..... her clothes lying aro…" at bounding box center [283, 48] width 198 height 24
click at [208, 68] on p "will leave" at bounding box center [283, 71] width 186 height 6
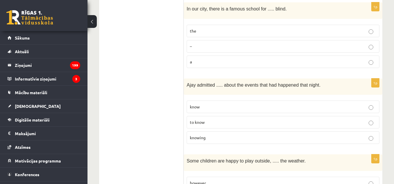
click at [217, 28] on p "the" at bounding box center [283, 31] width 186 height 6
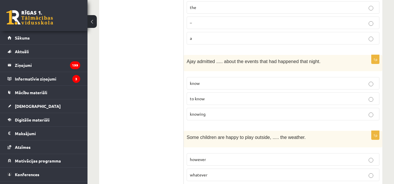
scroll to position [762, 0]
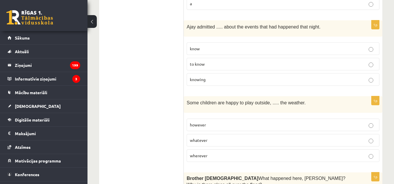
click at [201, 77] on span "knowing" at bounding box center [198, 79] width 16 height 5
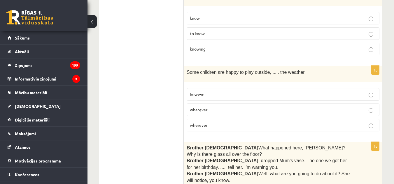
scroll to position [821, 0]
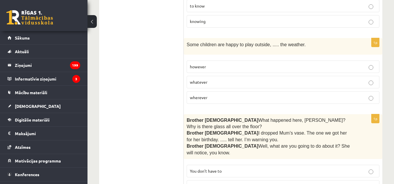
click at [211, 79] on p "whatever" at bounding box center [283, 82] width 186 height 6
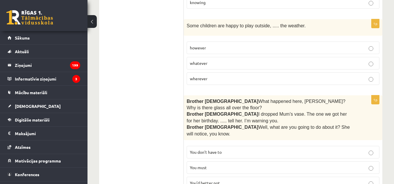
scroll to position [908, 0]
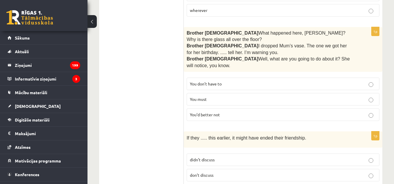
click at [214, 112] on span "You’d better not" at bounding box center [205, 114] width 30 height 5
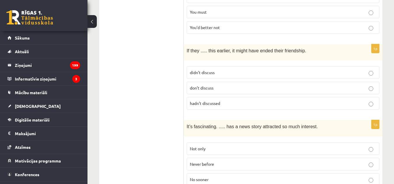
scroll to position [966, 0]
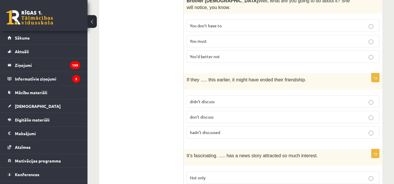
click at [216, 130] on span "hadn’t discussed" at bounding box center [205, 132] width 30 height 5
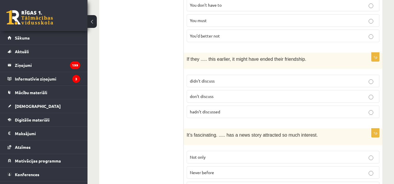
scroll to position [1025, 0]
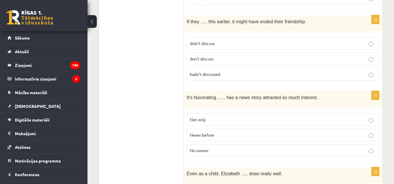
click at [209, 133] on span "Never before" at bounding box center [202, 135] width 24 height 5
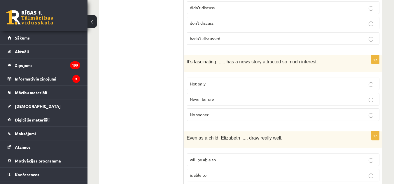
scroll to position [1112, 0]
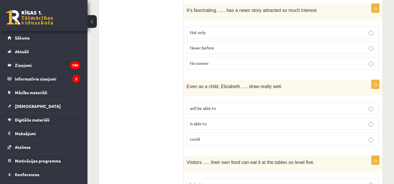
click at [220, 136] on p "could" at bounding box center [283, 139] width 186 height 6
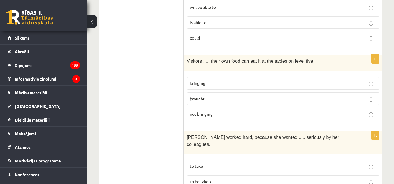
scroll to position [1199, 0]
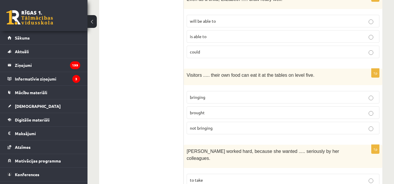
click at [223, 94] on p "bringing" at bounding box center [283, 97] width 186 height 6
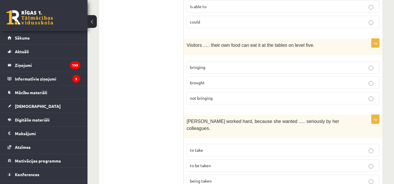
scroll to position [1258, 0]
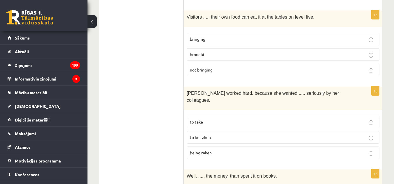
click at [211, 135] on p "to be taken" at bounding box center [283, 138] width 186 height 6
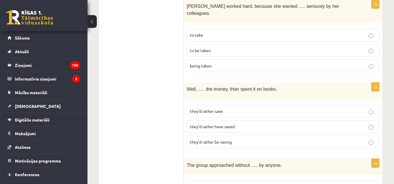
scroll to position [1345, 0]
click at [218, 108] on span "they’d rather save" at bounding box center [206, 110] width 33 height 5
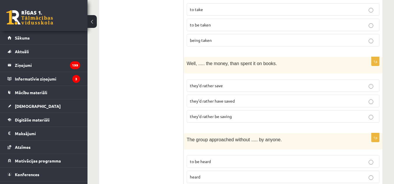
scroll to position [1403, 0]
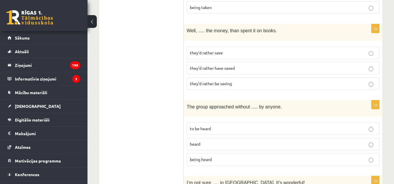
click at [213, 126] on p "to be heard" at bounding box center [283, 129] width 186 height 6
click at [214, 154] on label "being heard" at bounding box center [282, 160] width 193 height 13
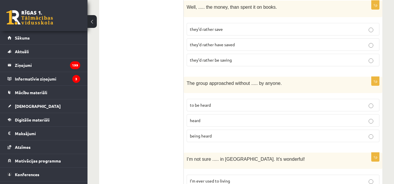
scroll to position [1491, 0]
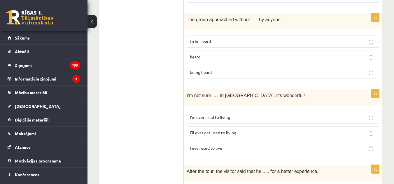
click at [213, 127] on label "I’ll ever get used to living" at bounding box center [282, 133] width 193 height 13
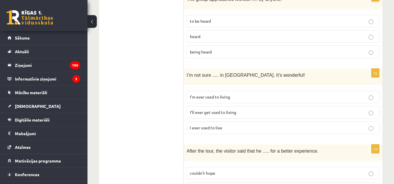
scroll to position [1520, 0]
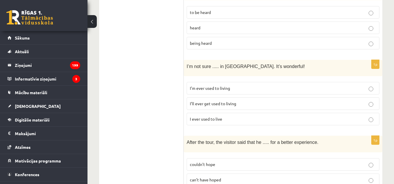
drag, startPoint x: 215, startPoint y: 145, endPoint x: 205, endPoint y: 111, distance: 35.2
click at [215, 174] on label "can’t have hoped" at bounding box center [282, 180] width 193 height 13
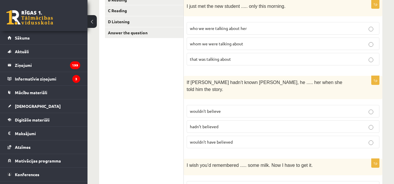
scroll to position [34, 0]
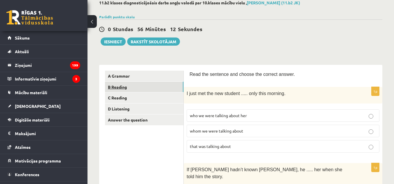
click at [143, 87] on link "B Reading" at bounding box center [144, 87] width 78 height 11
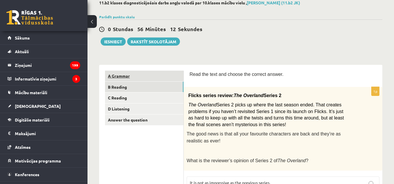
click at [142, 77] on link "A Grammar" at bounding box center [144, 76] width 78 height 11
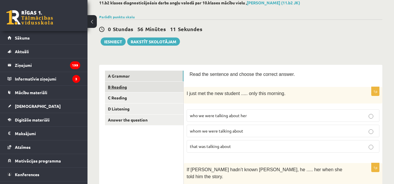
click at [142, 86] on link "B Reading" at bounding box center [144, 87] width 78 height 11
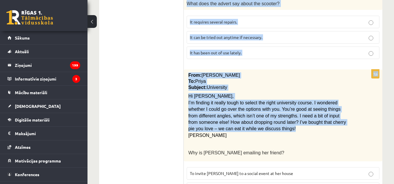
scroll to position [760, 0]
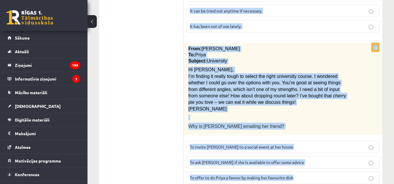
drag, startPoint x: 188, startPoint y: 17, endPoint x: 309, endPoint y: 168, distance: 193.2
copy form "Read the text and choose the correct answer. 1p Flicks series review: The Overl…"
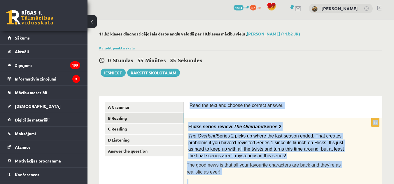
scroll to position [89, 0]
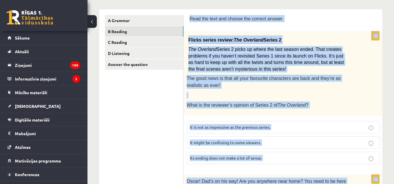
click at [233, 64] on span "Series 2 picks up where the last season ended. That creates problems if you hav…" at bounding box center [266, 59] width 156 height 24
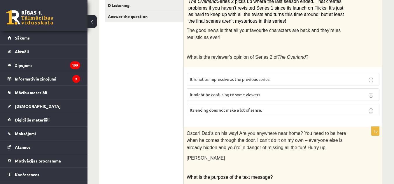
scroll to position [148, 0]
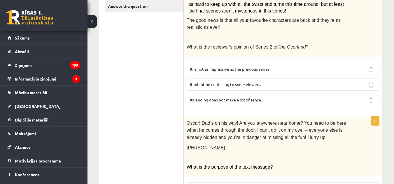
drag, startPoint x: 212, startPoint y: 85, endPoint x: 207, endPoint y: 57, distance: 28.2
click at [212, 85] on span "It might be confusing to some viewers." at bounding box center [225, 84] width 71 height 5
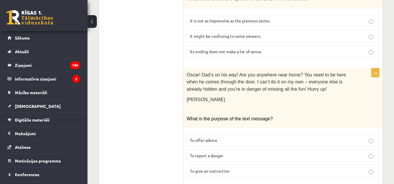
scroll to position [235, 0]
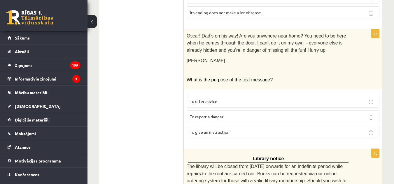
click at [221, 135] on label "To give an instruction" at bounding box center [282, 132] width 193 height 13
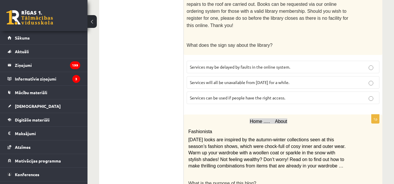
scroll to position [410, 0]
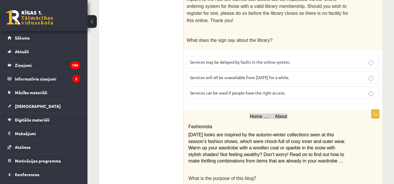
click at [219, 90] on p "Services can be used if people have the right access." at bounding box center [283, 93] width 186 height 6
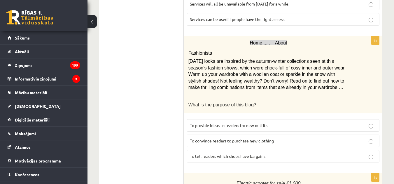
scroll to position [497, 0]
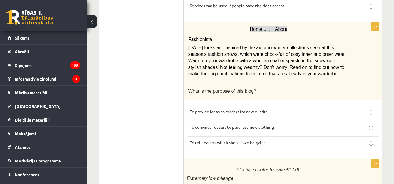
click at [221, 109] on span "To provide ideas to readers for new outfits" at bounding box center [229, 111] width 78 height 5
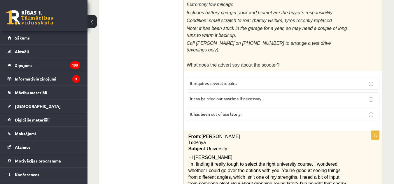
scroll to position [672, 0]
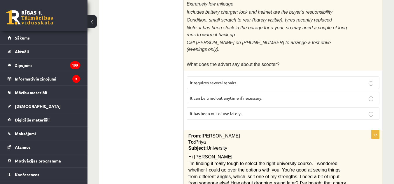
click at [226, 111] on p "It has been out of use lately." at bounding box center [283, 114] width 186 height 6
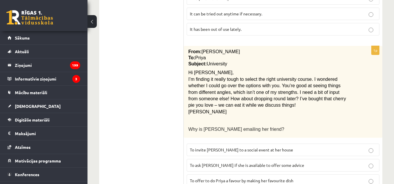
scroll to position [760, 0]
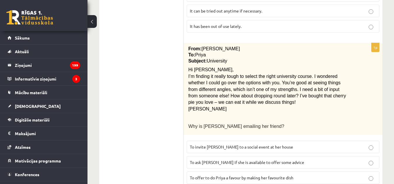
click at [221, 160] on span "To ask Priya if she is available to offer some advice" at bounding box center [247, 162] width 114 height 5
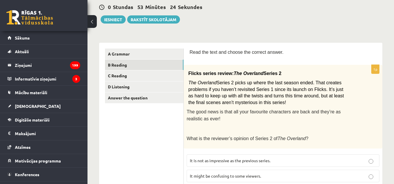
scroll to position [60, 0]
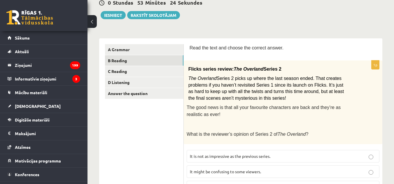
click at [214, 90] on span "Series 2 picks up where the last season ended. That creates problems if you hav…" at bounding box center [266, 88] width 156 height 24
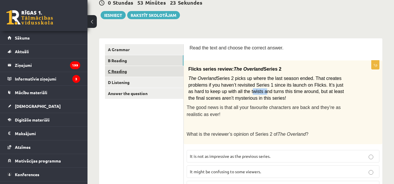
click at [162, 76] on link "C Reading" at bounding box center [144, 71] width 78 height 11
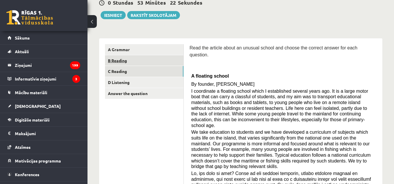
click at [156, 60] on link "B Reading" at bounding box center [144, 60] width 78 height 11
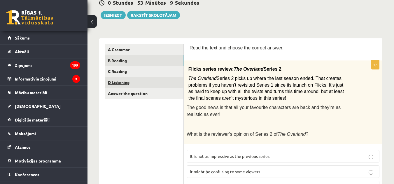
click at [160, 81] on link "D Listening" at bounding box center [144, 82] width 78 height 11
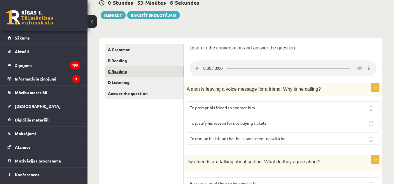
click at [156, 67] on link "C Reading" at bounding box center [144, 71] width 78 height 11
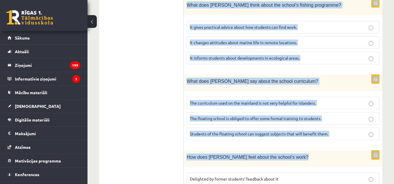
scroll to position [650, 0]
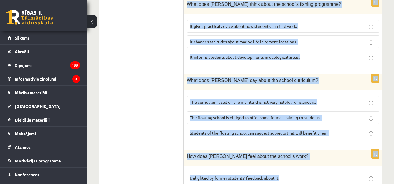
drag, startPoint x: 188, startPoint y: 16, endPoint x: 321, endPoint y: 158, distance: 195.0
copy form "Read the article about an unusual school and choose the correct answer for each…"
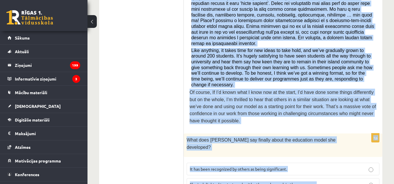
drag, startPoint x: 208, startPoint y: 105, endPoint x: 215, endPoint y: 62, distance: 43.4
click at [216, 90] on span "Of course, If I’d known what I know now at the start, I’d have done some things…" at bounding box center [282, 107] width 186 height 34
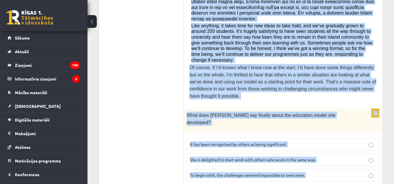
scroll to position [329, 0]
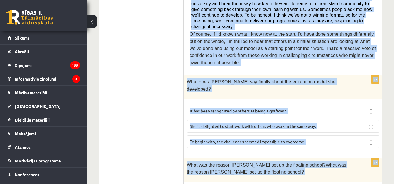
click at [235, 32] on span "Of course, If I’d known what I know now at the start, I’d have done some things…" at bounding box center [282, 49] width 186 height 34
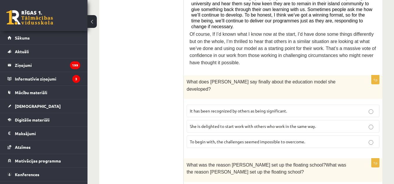
click at [248, 105] on label "It has been recognized by others as being significant." at bounding box center [282, 111] width 193 height 13
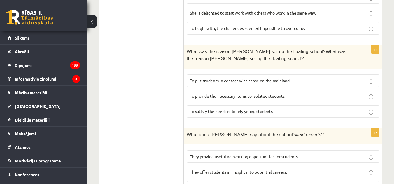
scroll to position [446, 0]
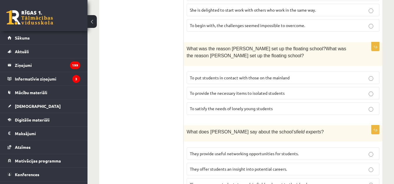
click at [283, 91] on span "To provide the necessary items to isolated students" at bounding box center [237, 93] width 95 height 5
click at [242, 106] on span "To satisfy the needs of lonely young students" at bounding box center [231, 108] width 83 height 5
click at [215, 91] on span "To provide the necessary items to isolated students" at bounding box center [237, 93] width 95 height 5
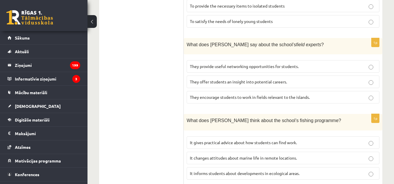
scroll to position [504, 0]
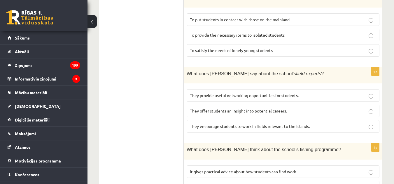
click at [239, 108] on span "They offer students an insight into potential careers." at bounding box center [238, 110] width 97 height 5
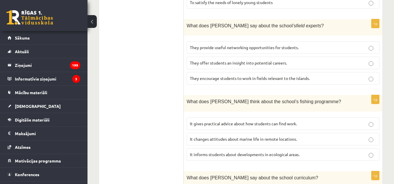
scroll to position [562, 0]
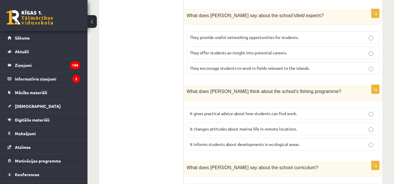
click at [219, 142] on span "It informs students about developments in ecological areas." at bounding box center [245, 144] width 110 height 5
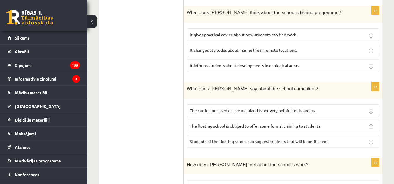
scroll to position [650, 0]
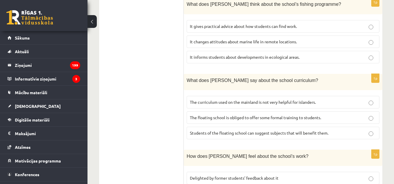
click at [214, 96] on label "The curriculum used on the mainland is not very helpful for islanders." at bounding box center [282, 102] width 193 height 13
click at [225, 176] on span "Delighted by former students’ feedback about it" at bounding box center [234, 178] width 89 height 5
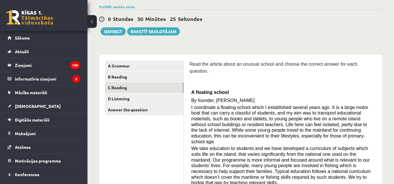
scroll to position [87, 0]
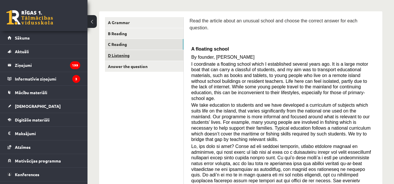
click at [163, 56] on link "D Listening" at bounding box center [144, 55] width 78 height 11
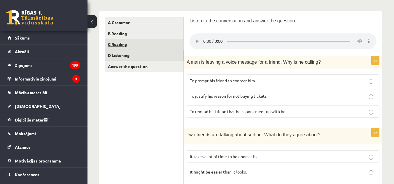
click at [163, 46] on link "C Reading" at bounding box center [144, 44] width 78 height 11
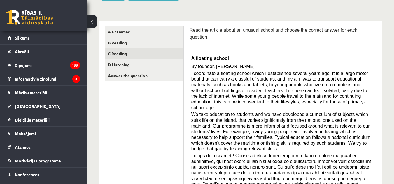
scroll to position [0, 0]
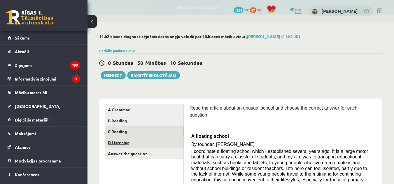
click at [162, 147] on link "D Listening" at bounding box center [144, 143] width 78 height 11
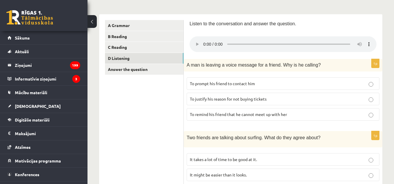
scroll to position [141, 0]
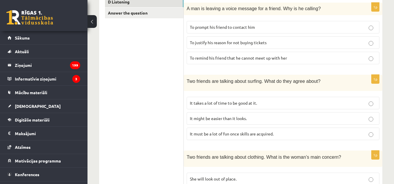
click at [273, 44] on p "To justify his reason for not buying tickets" at bounding box center [283, 43] width 186 height 6
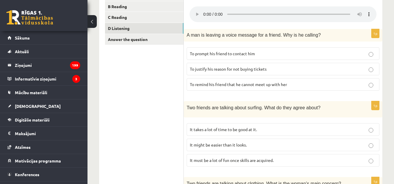
scroll to position [170, 0]
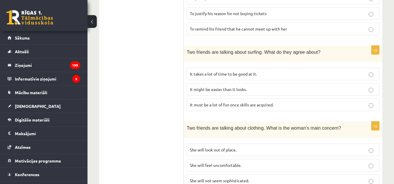
click at [257, 91] on p "It might be easier than it looks." at bounding box center [283, 90] width 186 height 6
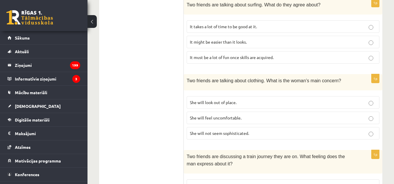
scroll to position [258, 0]
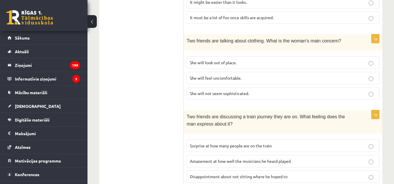
click at [268, 69] on fieldset "She will look out of place. She will feel uncomfortable. She will not seem soph…" at bounding box center [282, 78] width 193 height 48
click at [267, 63] on p "She will look out of place." at bounding box center [283, 63] width 186 height 6
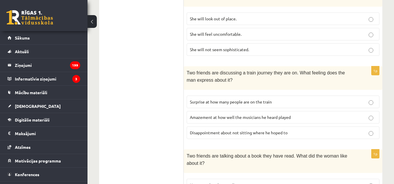
scroll to position [374, 0]
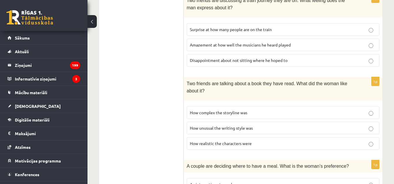
click at [272, 48] on label "Amazement at how well the musicians he heard played" at bounding box center [282, 45] width 193 height 13
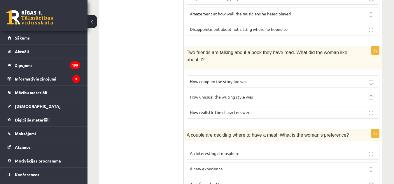
scroll to position [432, 0]
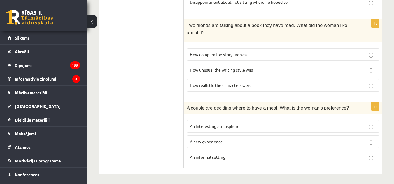
click at [267, 83] on p "How realistic the characters were" at bounding box center [283, 85] width 186 height 6
click at [264, 127] on p "An interesting atmosphere" at bounding box center [283, 127] width 186 height 6
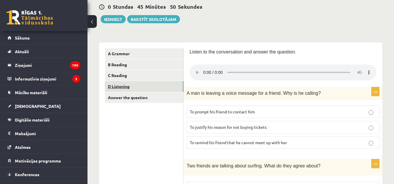
scroll to position [54, 0]
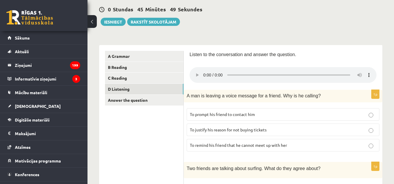
click at [163, 95] on link "Answer the question" at bounding box center [144, 100] width 78 height 11
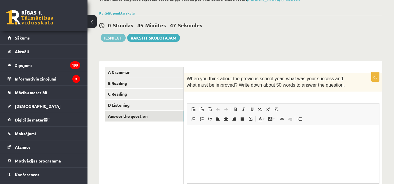
scroll to position [0, 0]
click at [111, 37] on button "Iesniegt" at bounding box center [113, 38] width 25 height 8
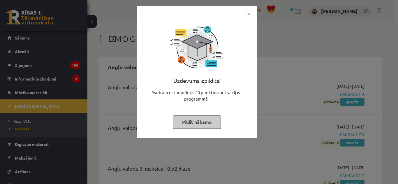
click at [205, 121] on button "Pildīt nākamo" at bounding box center [197, 122] width 48 height 13
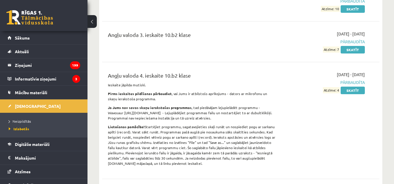
scroll to position [146, 0]
